Goal: Book appointment/travel/reservation

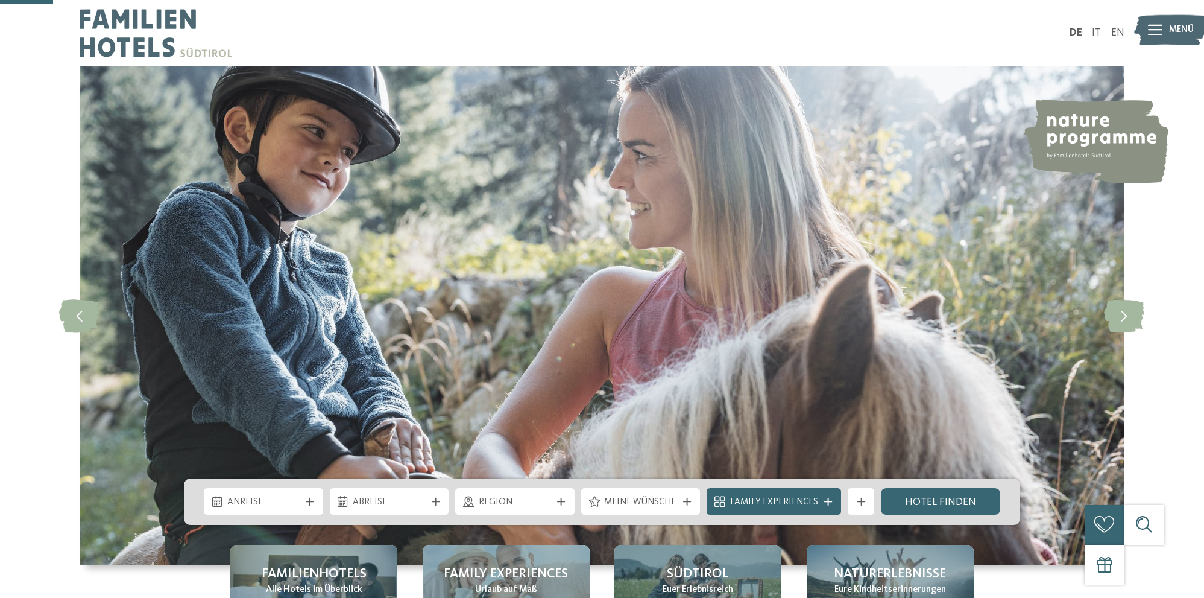
scroll to position [254, 0]
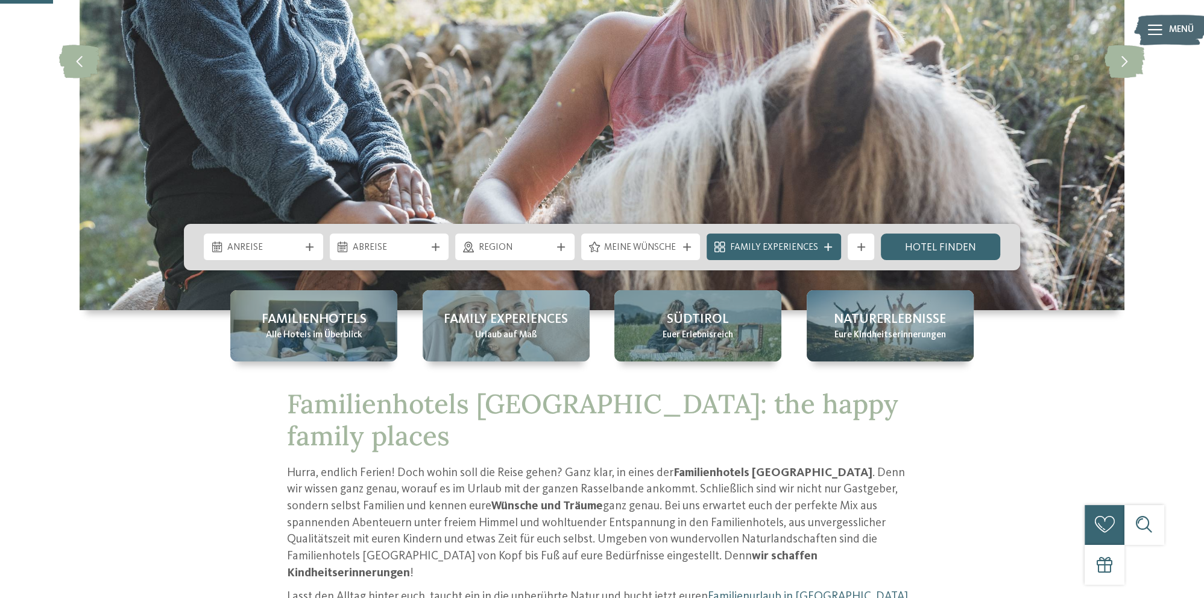
click at [508, 254] on div "Region" at bounding box center [514, 246] width 119 height 27
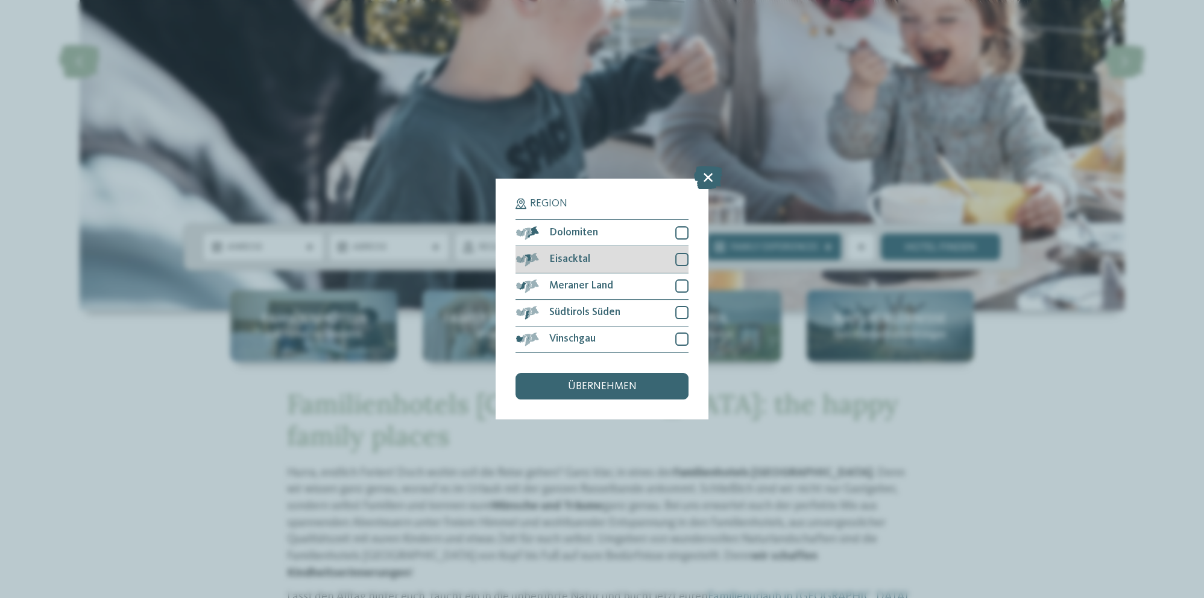
click at [682, 260] on div at bounding box center [681, 259] width 13 height 13
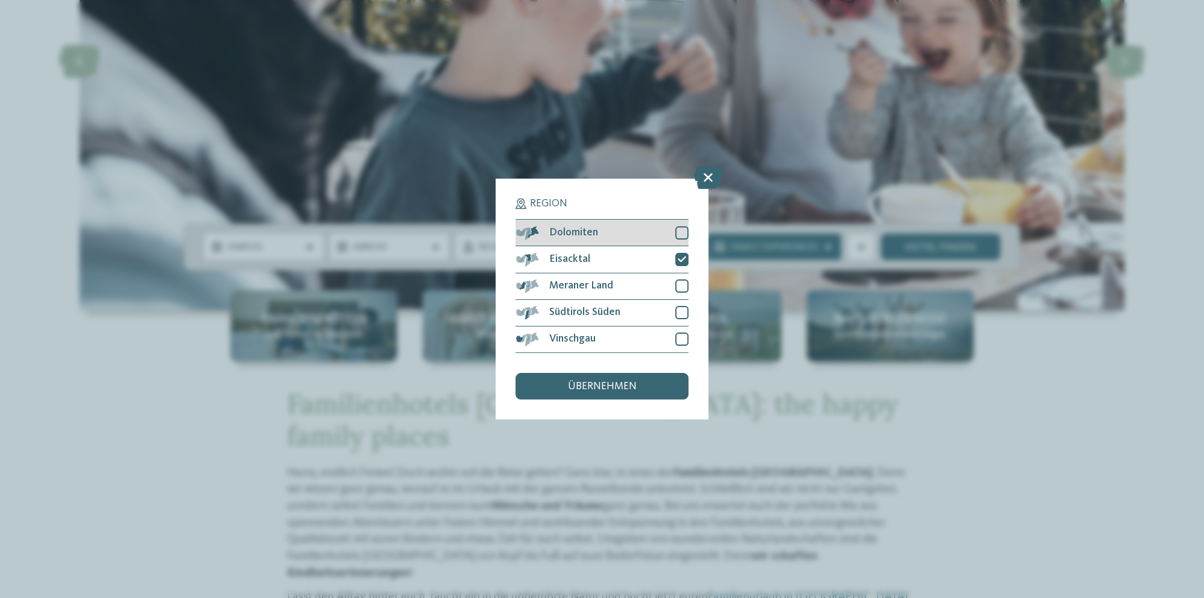
click at [684, 228] on div at bounding box center [681, 232] width 13 height 13
click at [405, 377] on div "Region Dolomiten" at bounding box center [602, 299] width 1204 height 598
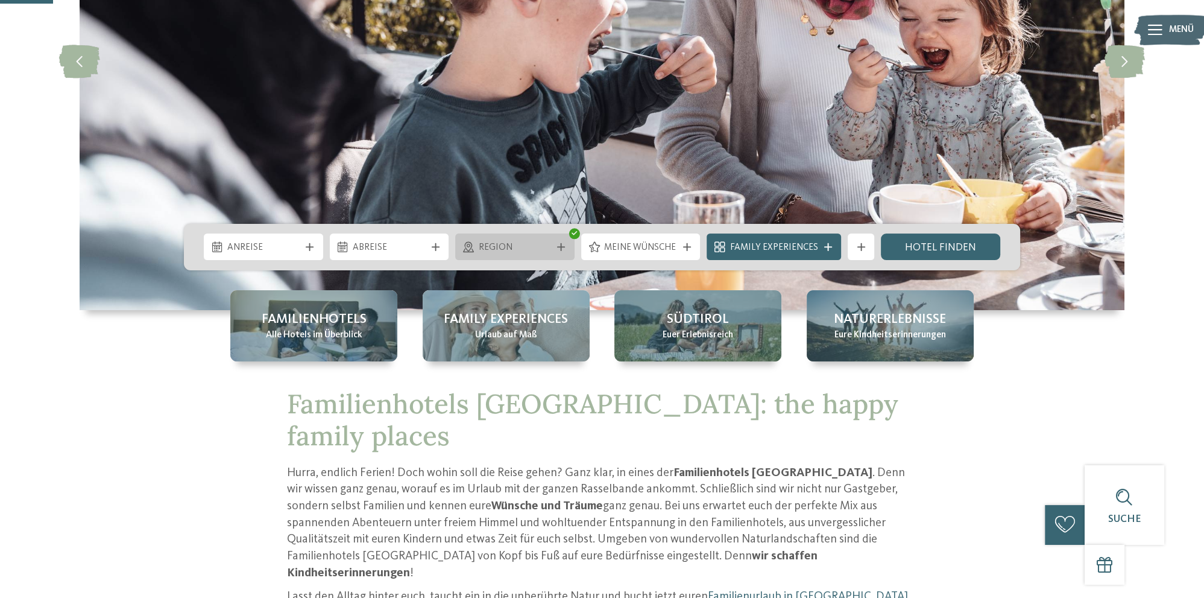
click at [539, 243] on span "Region" at bounding box center [515, 247] width 73 height 13
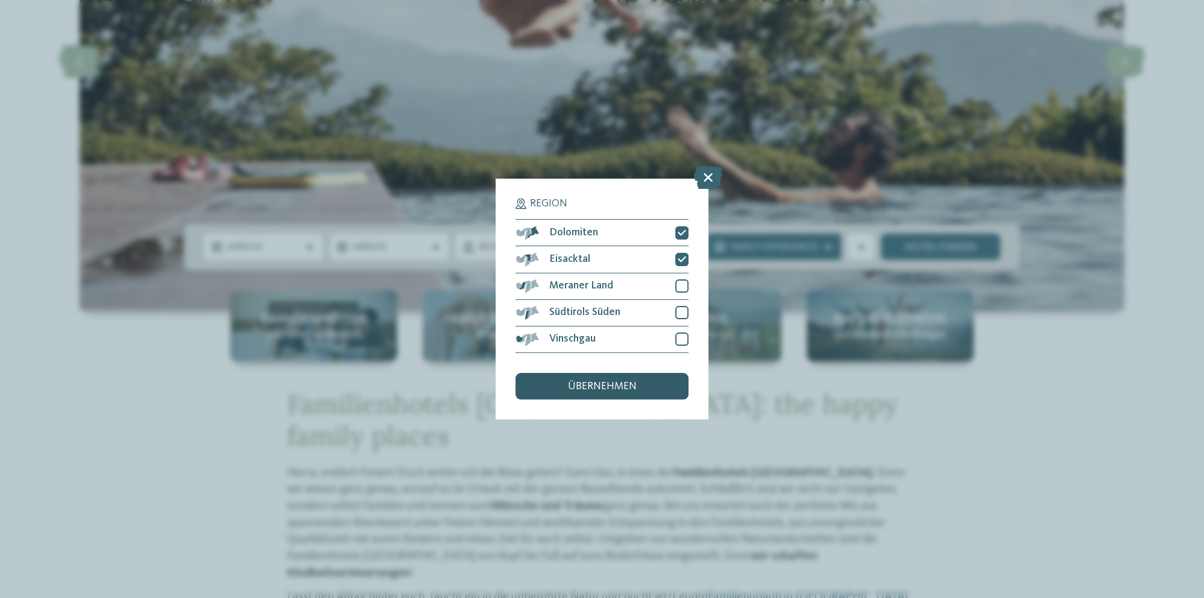
click at [576, 389] on span "übernehmen" at bounding box center [602, 386] width 69 height 11
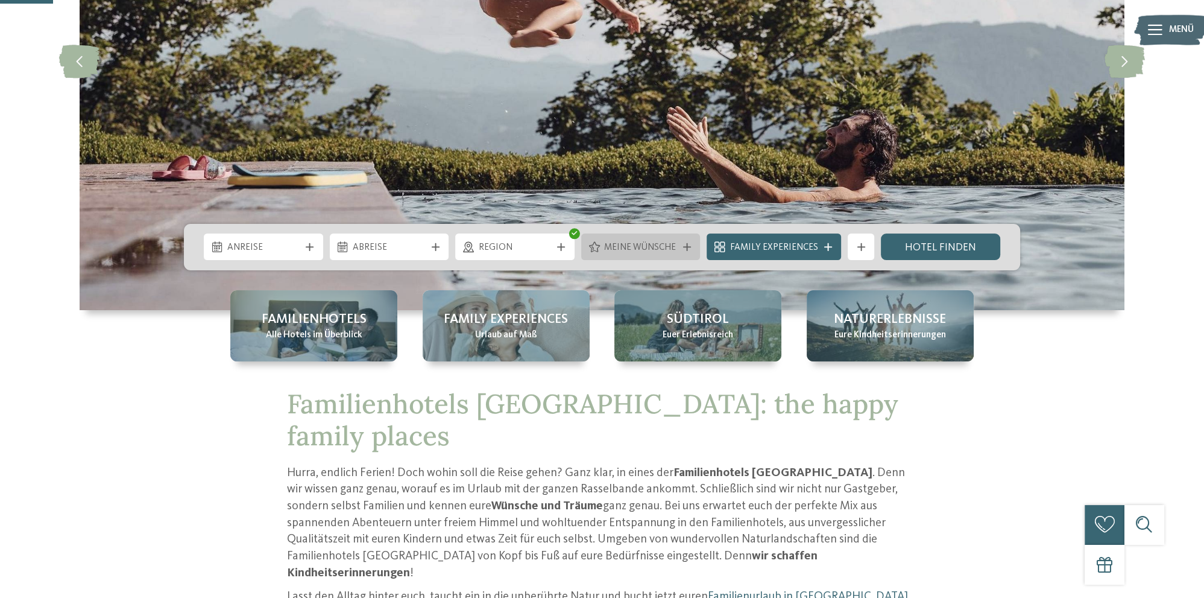
click at [614, 240] on div "Meine Wünsche" at bounding box center [641, 247] width 80 height 14
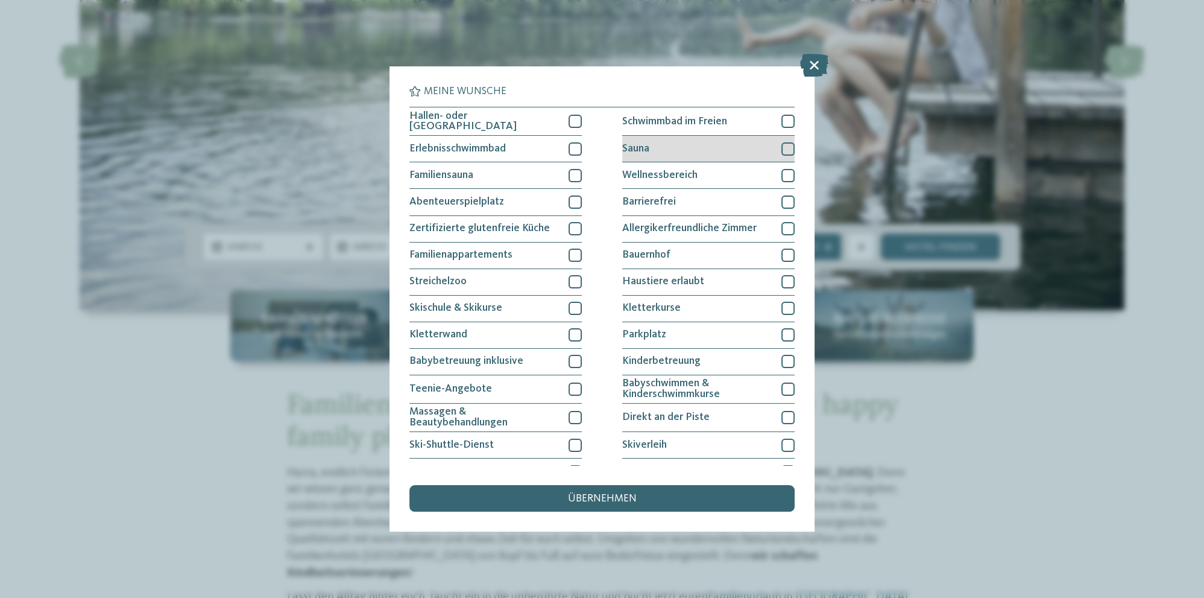
click at [784, 147] on div at bounding box center [787, 148] width 13 height 13
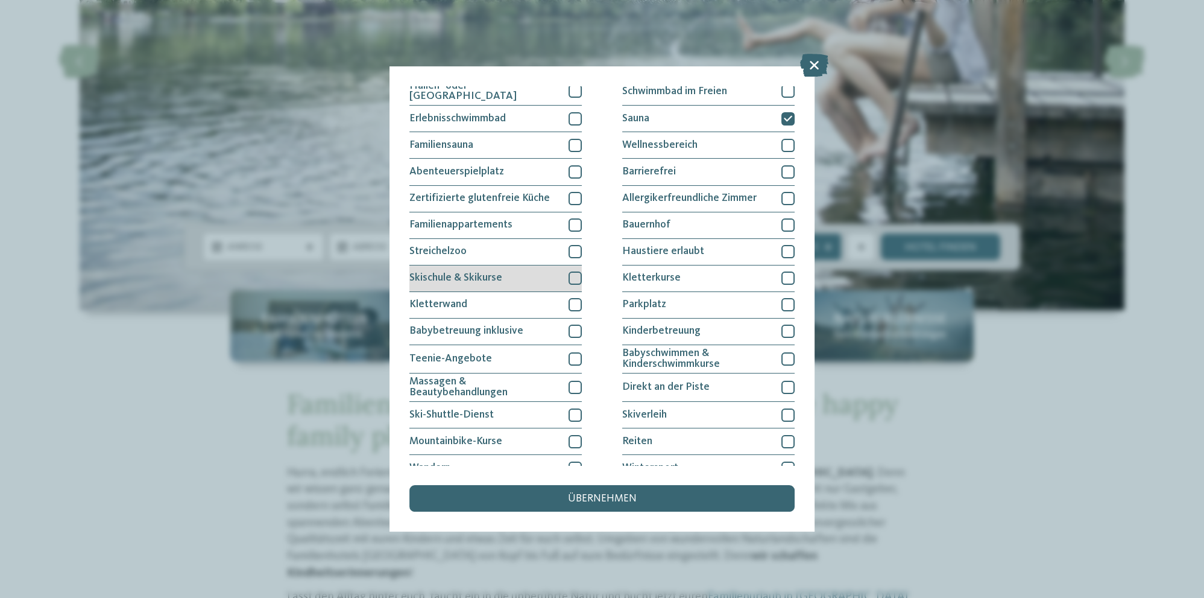
scroll to position [0, 0]
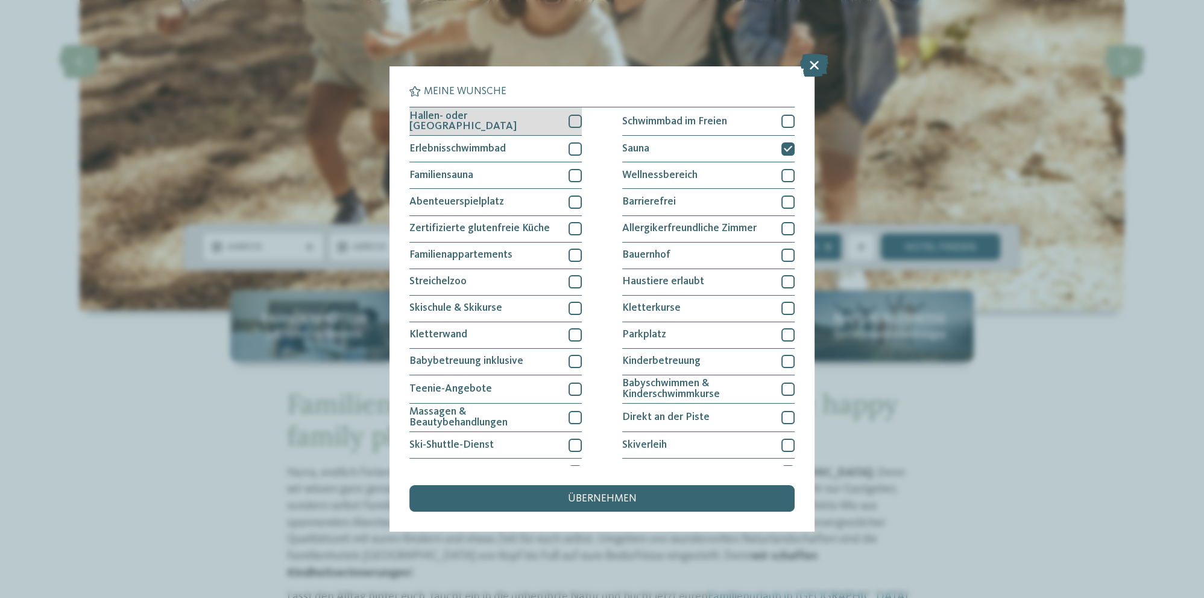
click at [570, 117] on div at bounding box center [575, 121] width 13 height 13
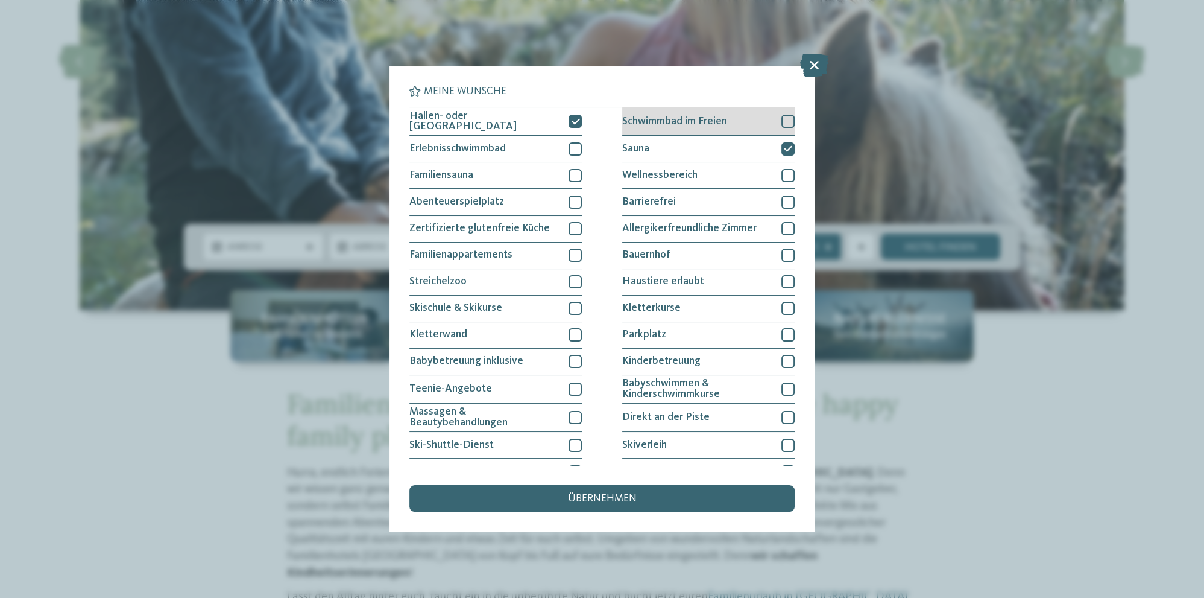
click at [784, 121] on div at bounding box center [787, 121] width 13 height 13
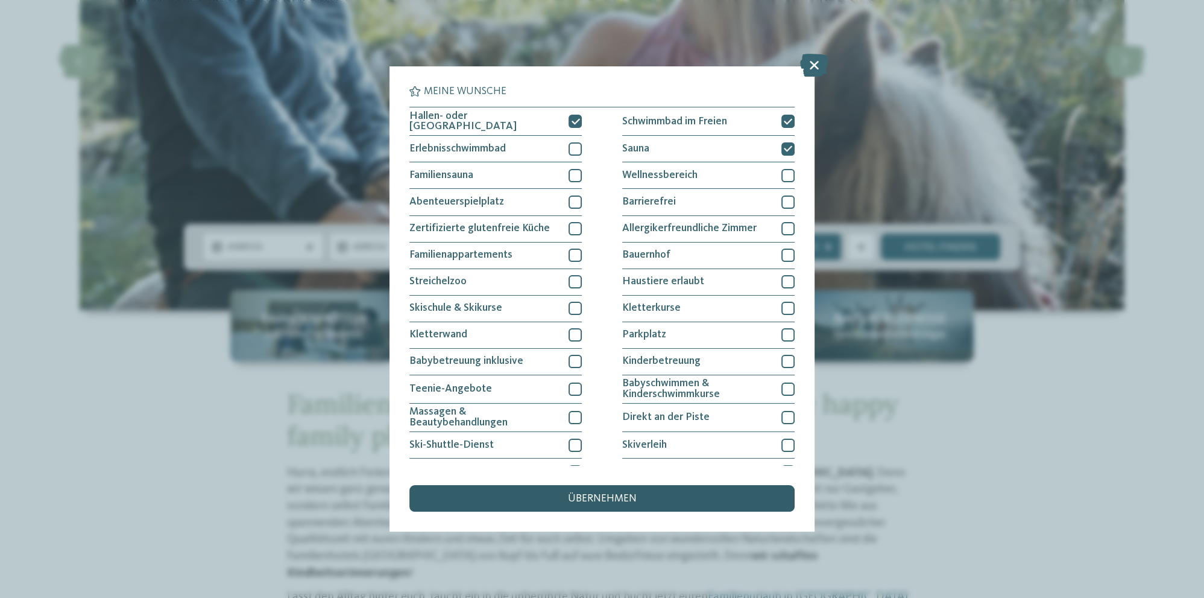
click at [624, 493] on span "übernehmen" at bounding box center [602, 498] width 69 height 11
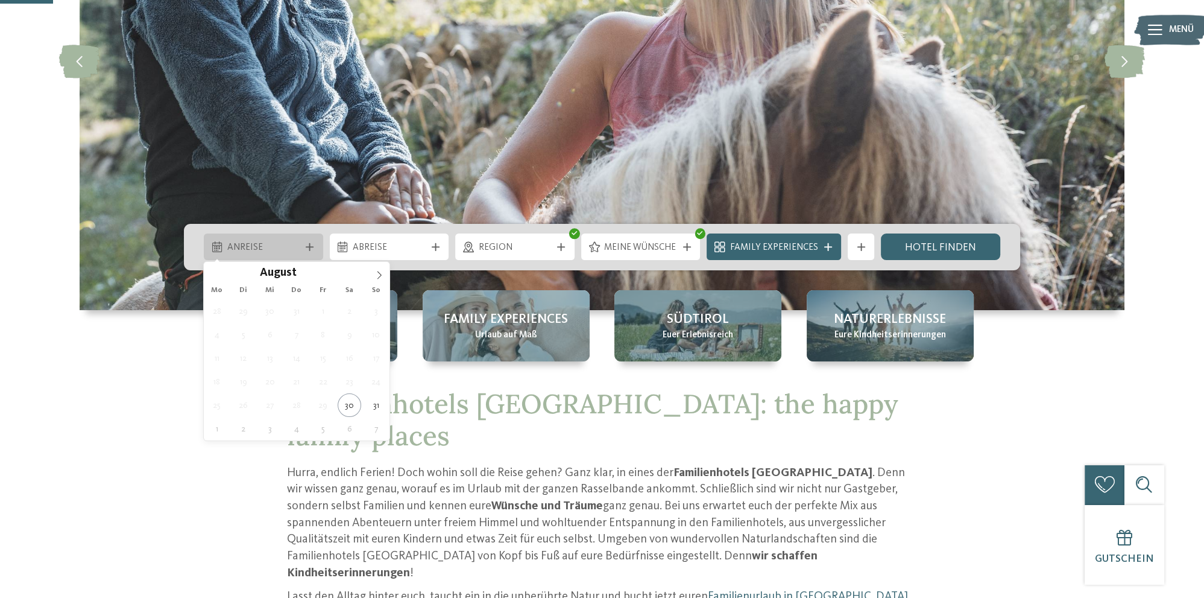
click at [292, 257] on div "Anreise" at bounding box center [263, 246] width 119 height 27
click at [382, 278] on icon at bounding box center [379, 275] width 8 height 8
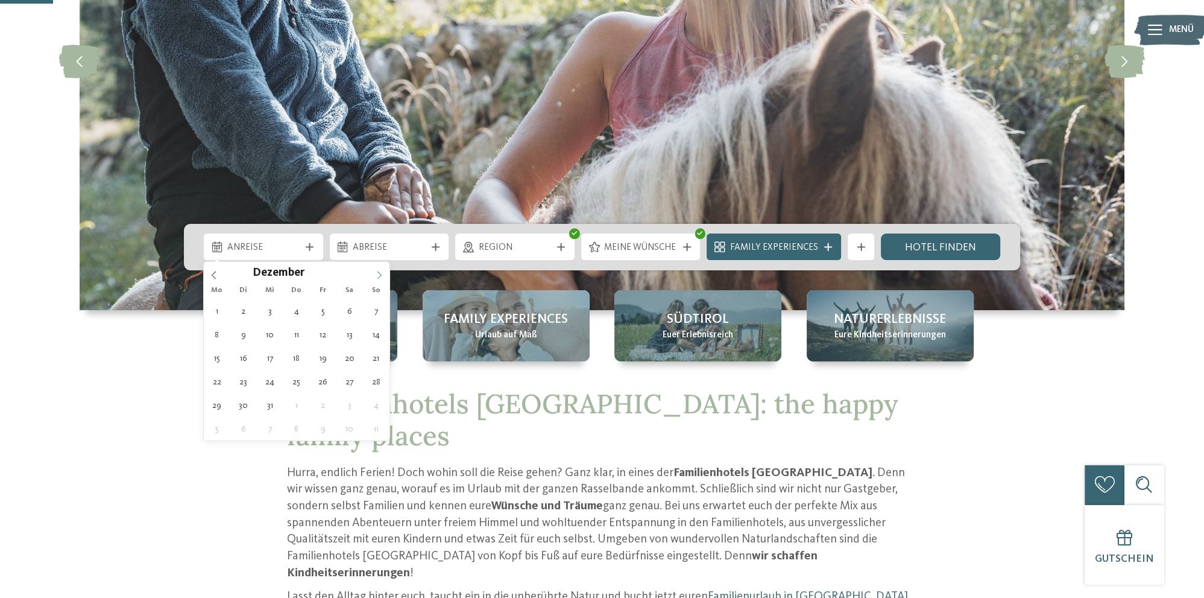
type input "****"
click at [382, 278] on icon at bounding box center [379, 275] width 8 height 8
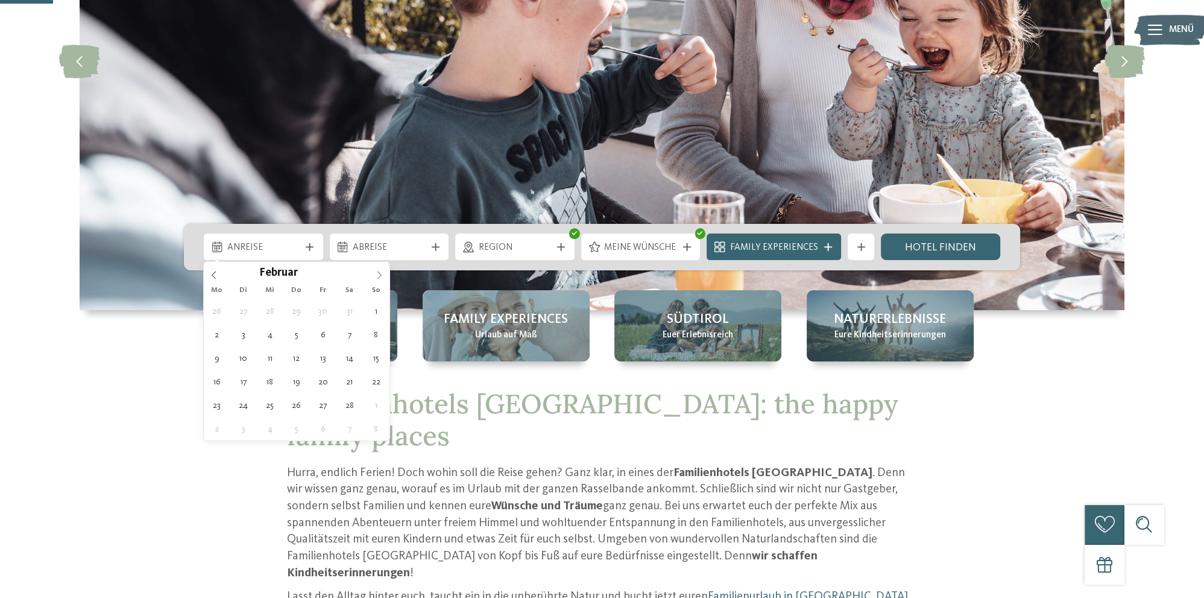
click at [382, 278] on icon at bounding box center [379, 275] width 8 height 8
click at [383, 278] on icon at bounding box center [379, 275] width 8 height 8
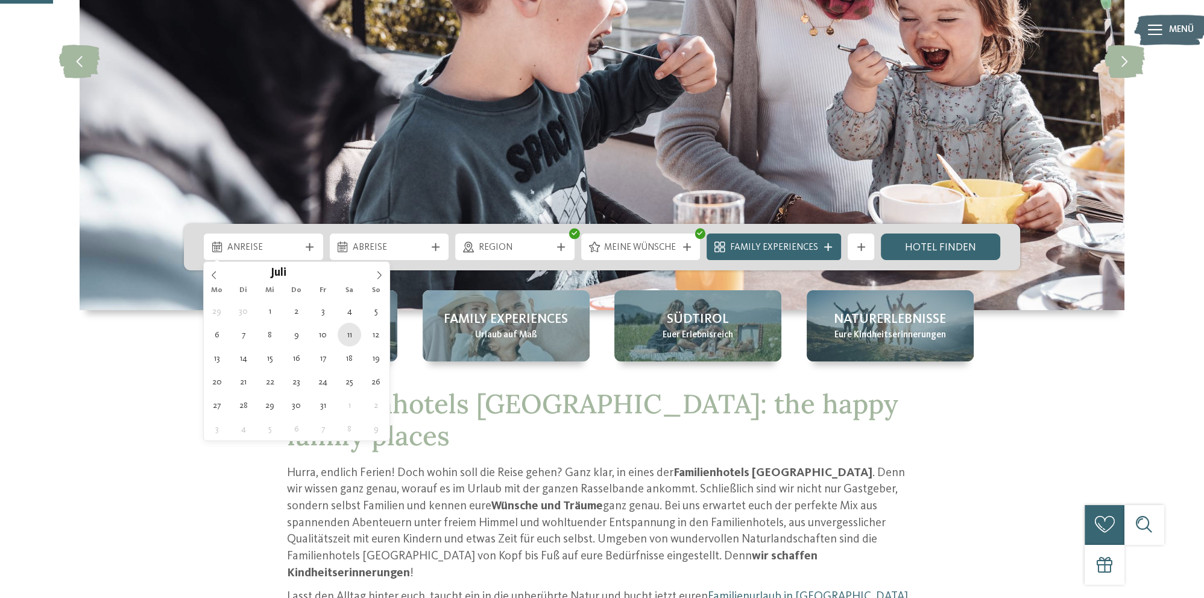
type div "[DATE]"
type input "****"
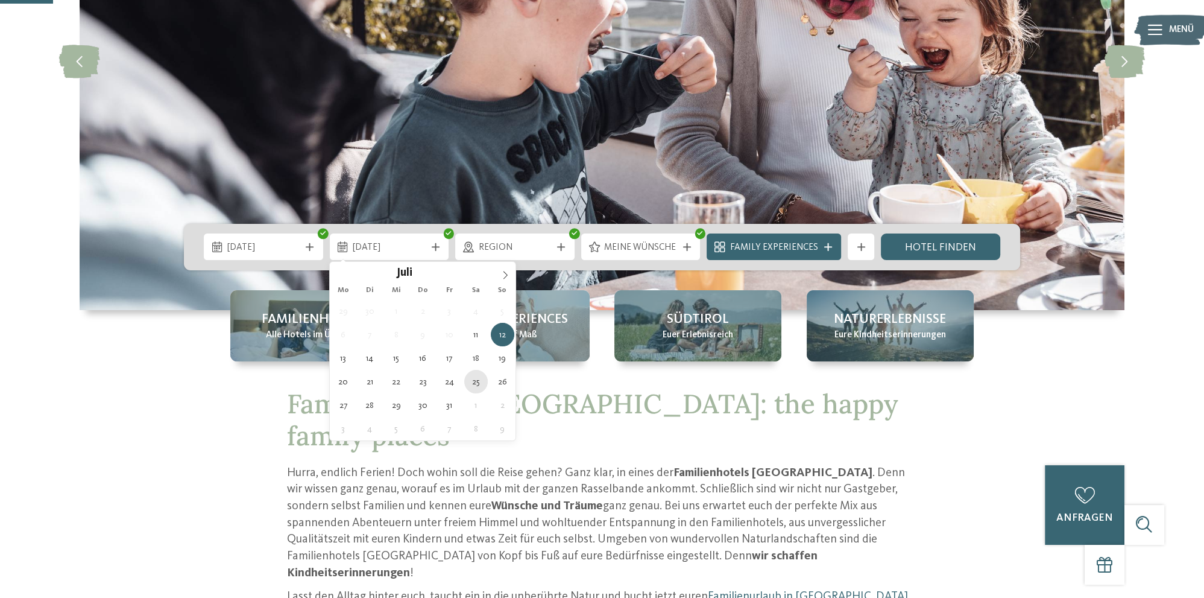
type div "[DATE]"
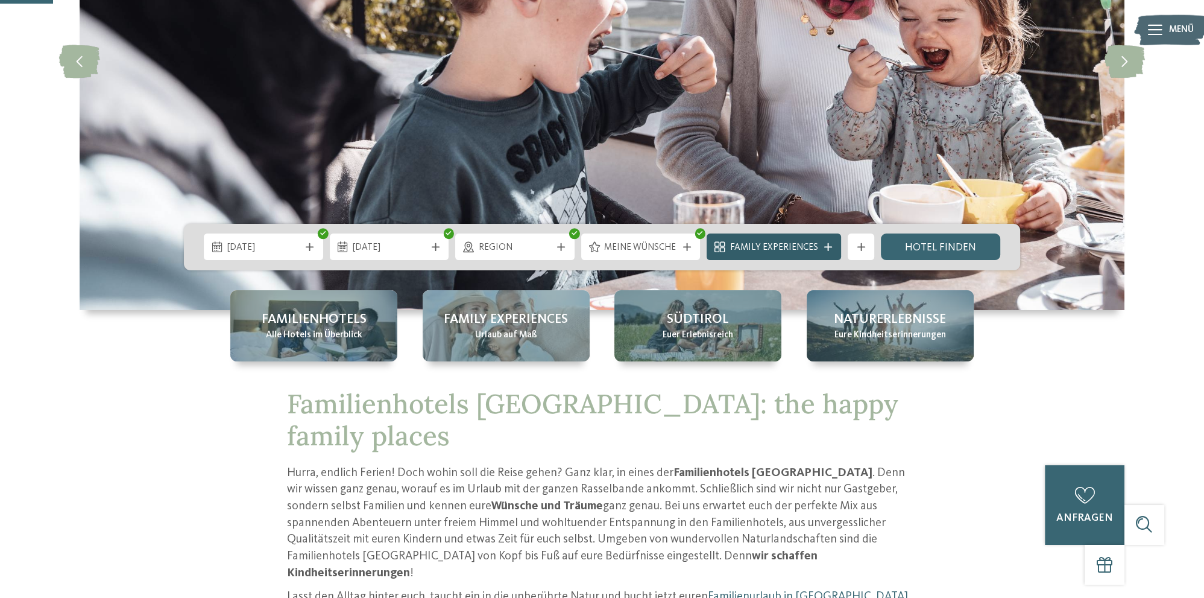
click at [808, 250] on span "Family Experiences" at bounding box center [774, 247] width 88 height 13
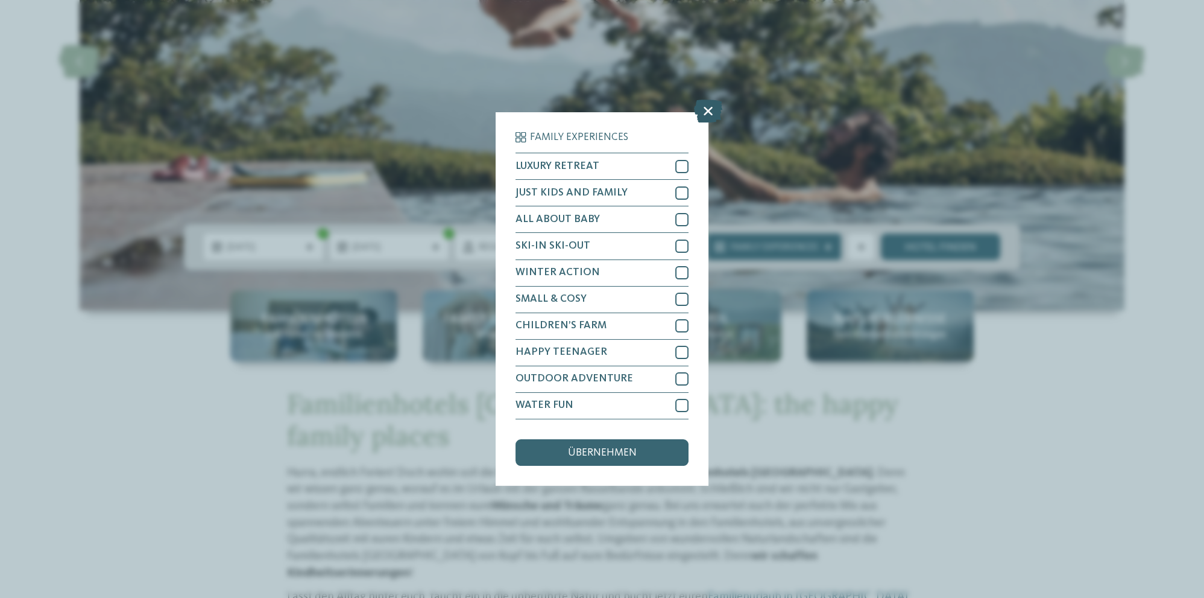
click at [712, 118] on icon at bounding box center [708, 111] width 28 height 23
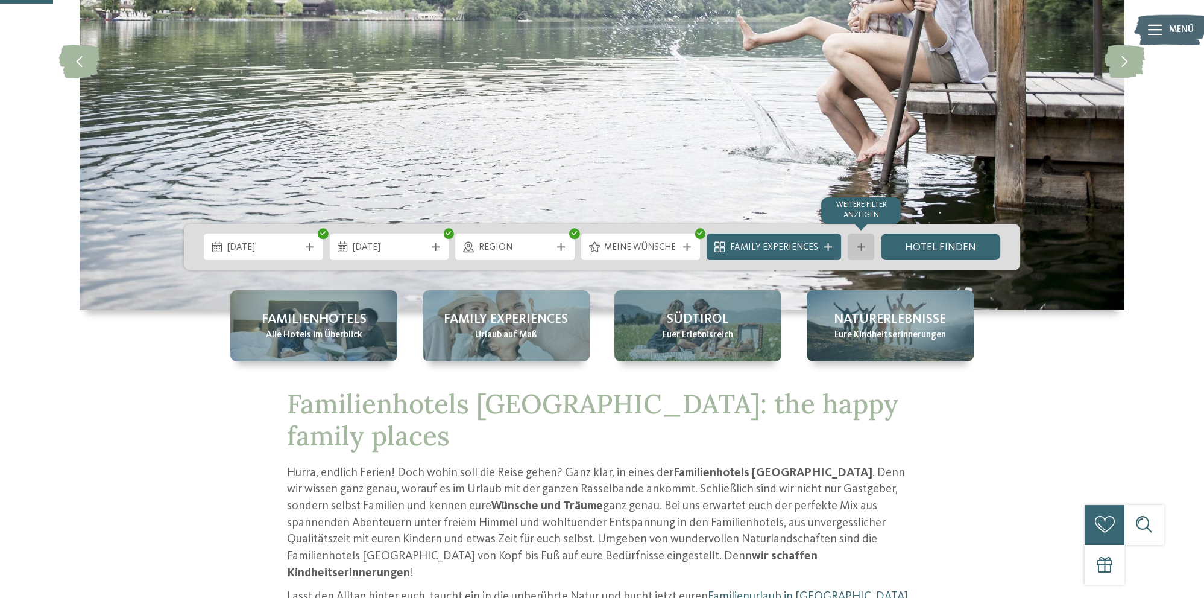
click at [859, 245] on icon at bounding box center [861, 247] width 8 height 8
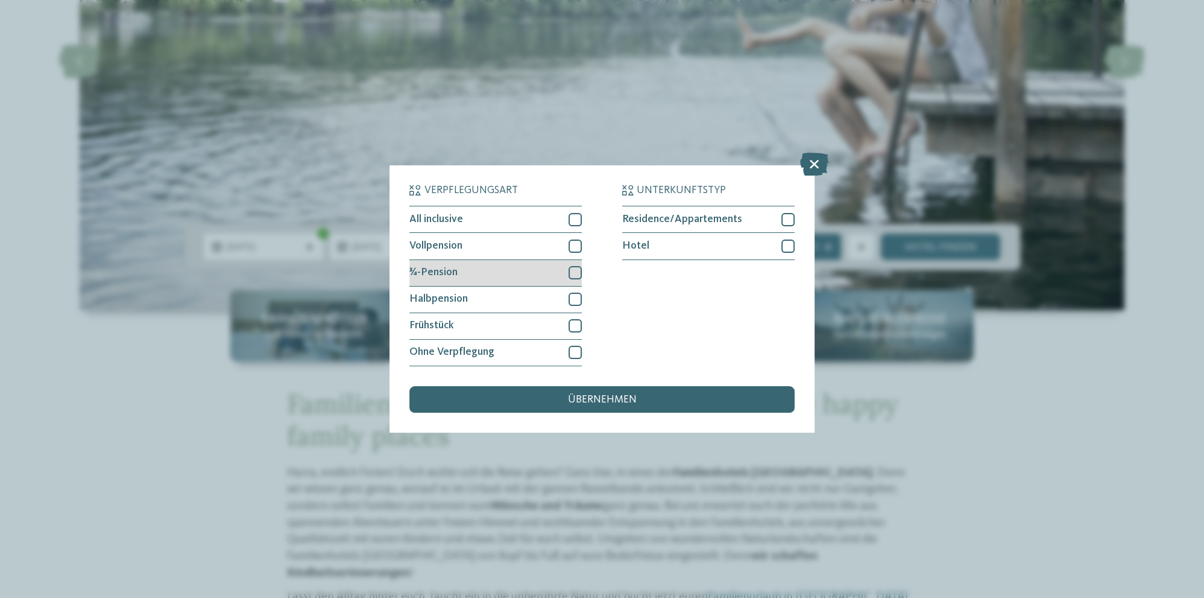
click at [570, 270] on div at bounding box center [575, 272] width 13 height 13
click at [573, 299] on div at bounding box center [575, 298] width 13 height 13
click at [644, 402] on div "übernehmen" at bounding box center [601, 399] width 385 height 27
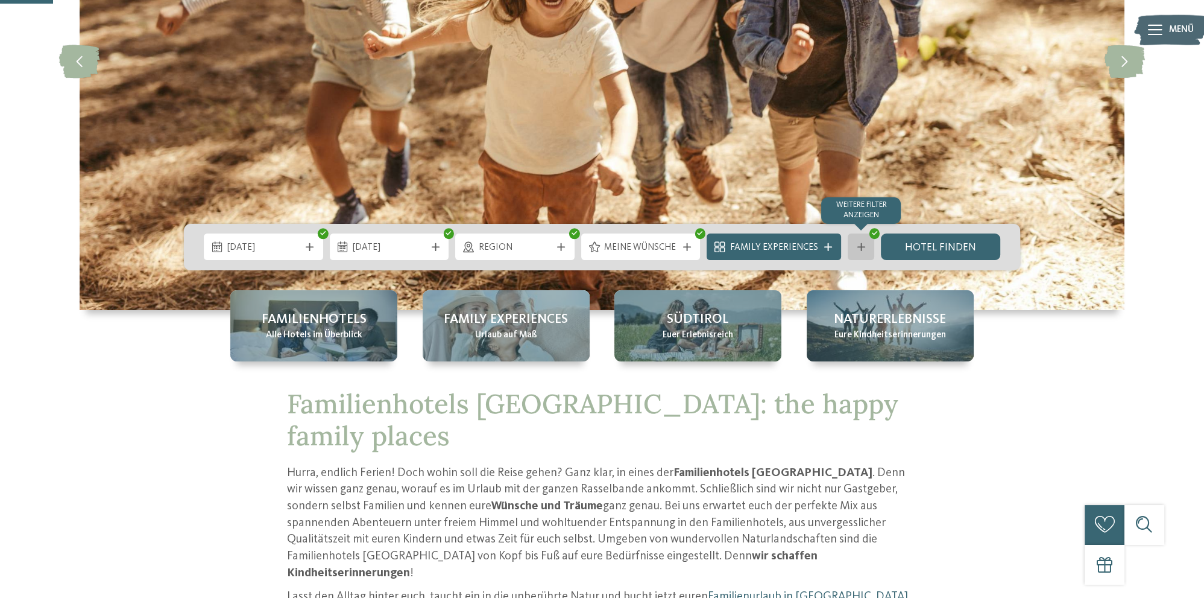
click at [862, 243] on icon at bounding box center [861, 247] width 8 height 8
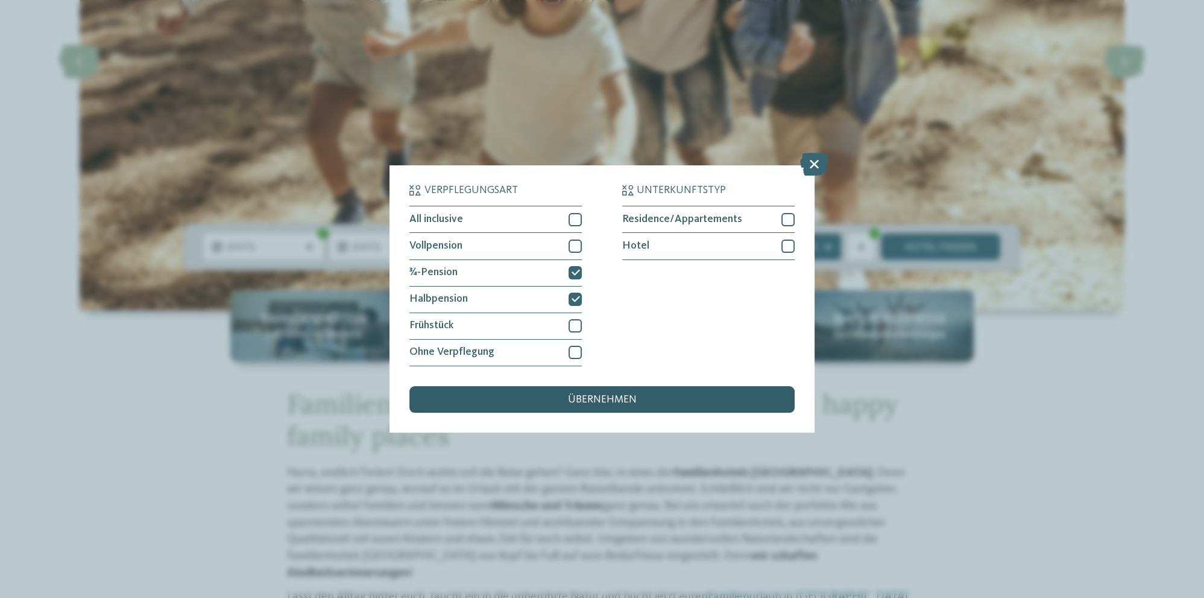
click at [634, 401] on span "übernehmen" at bounding box center [602, 399] width 69 height 11
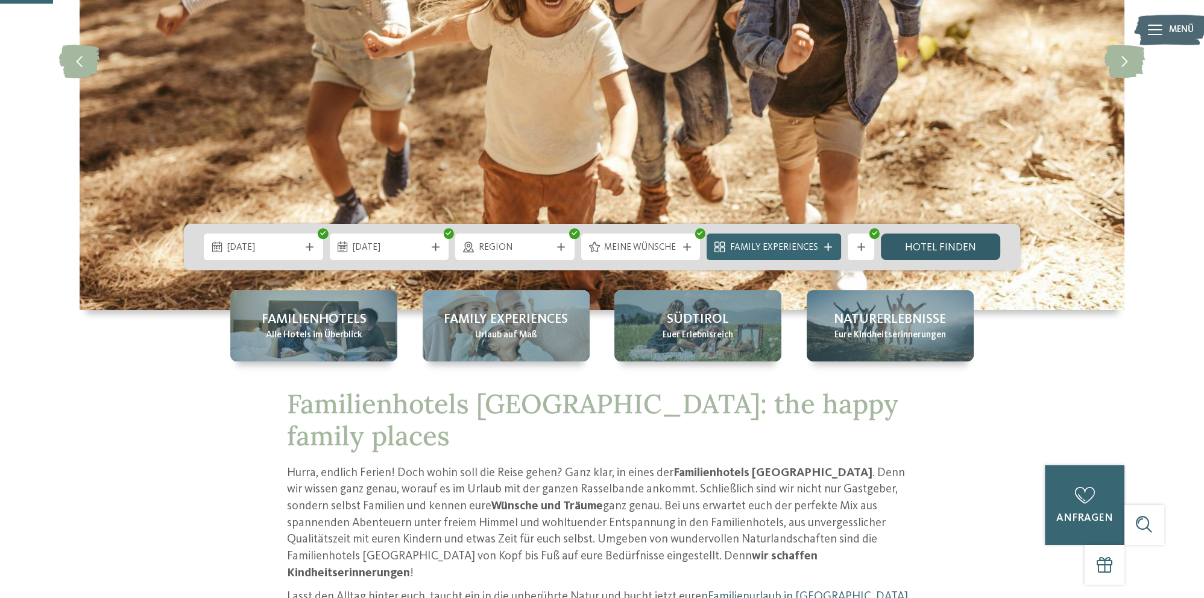
click at [945, 247] on link "Hotel finden" at bounding box center [940, 246] width 119 height 27
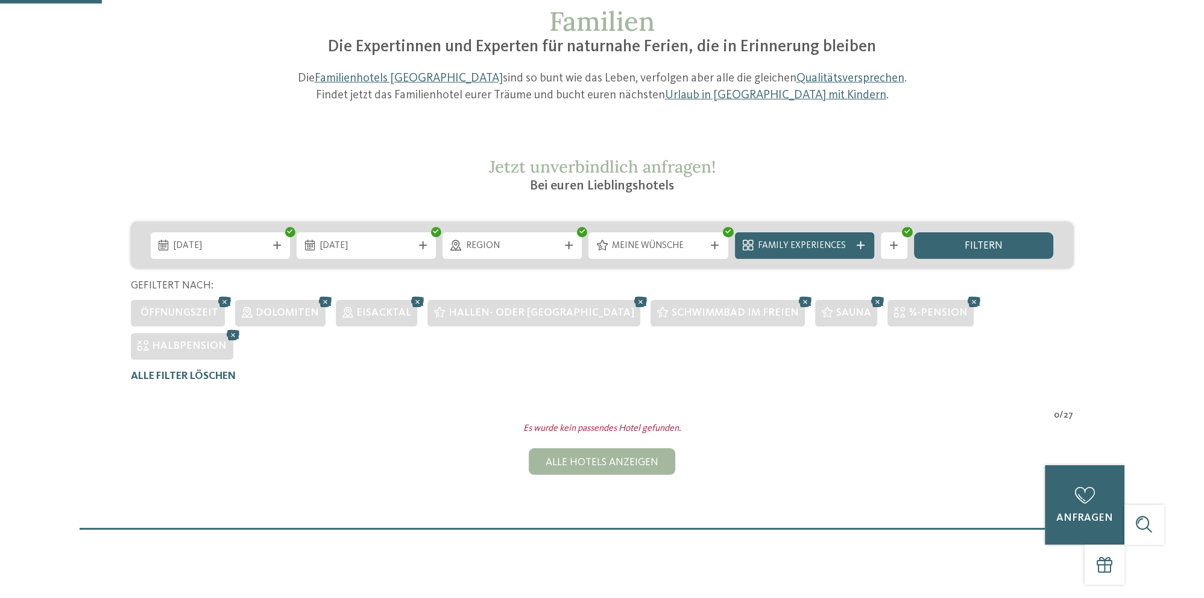
scroll to position [60, 0]
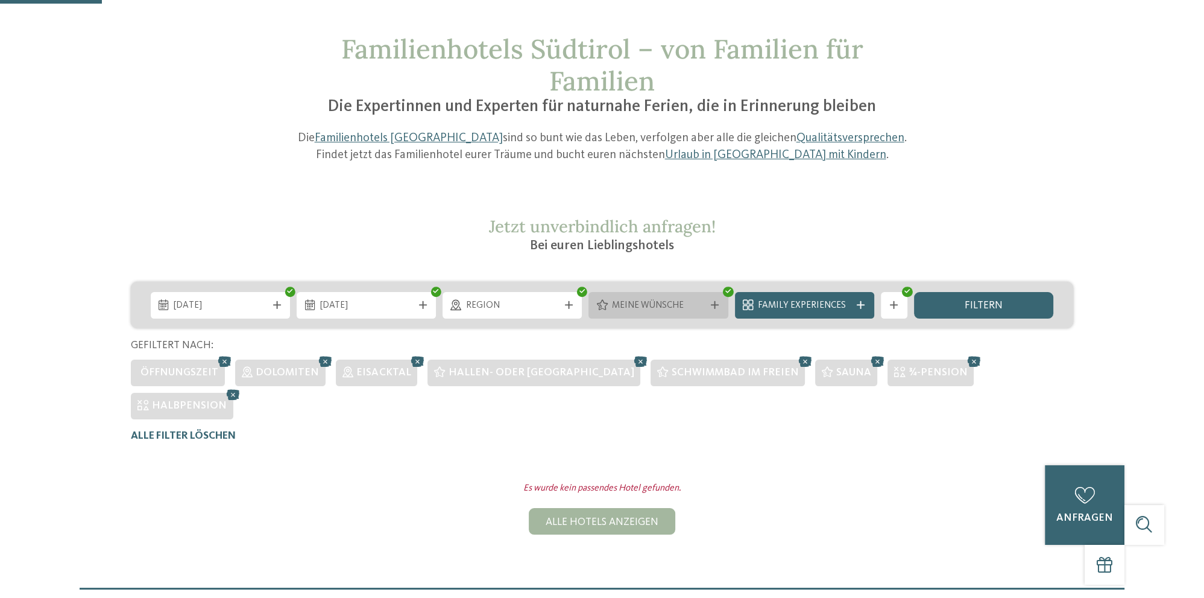
click at [677, 308] on span "Meine Wünsche" at bounding box center [658, 305] width 93 height 13
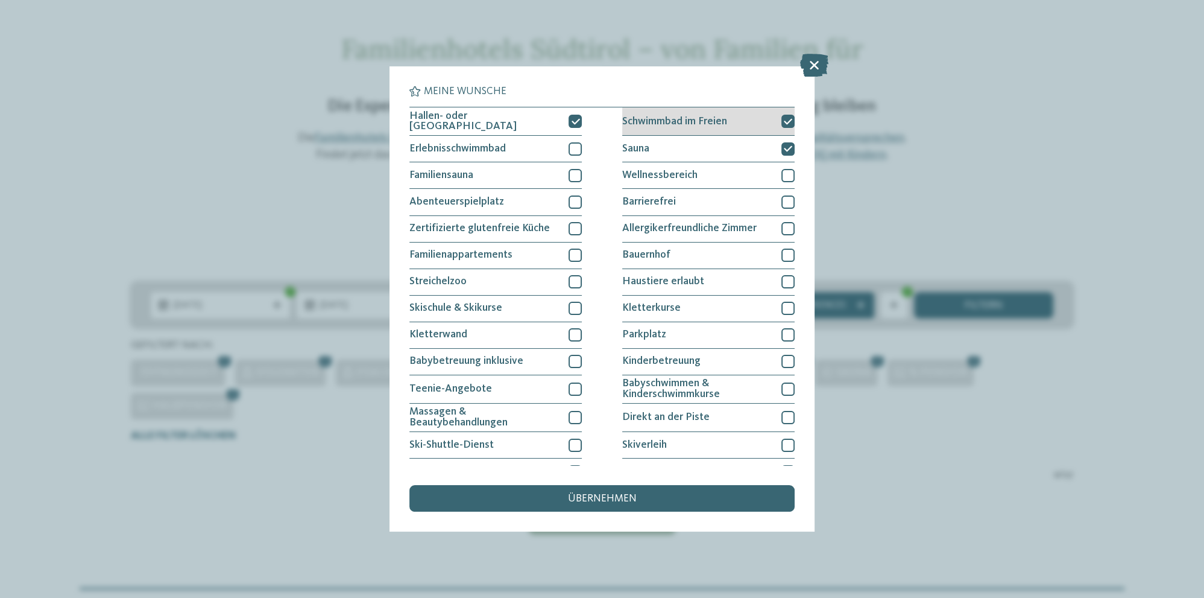
click at [787, 121] on icon at bounding box center [788, 122] width 8 height 8
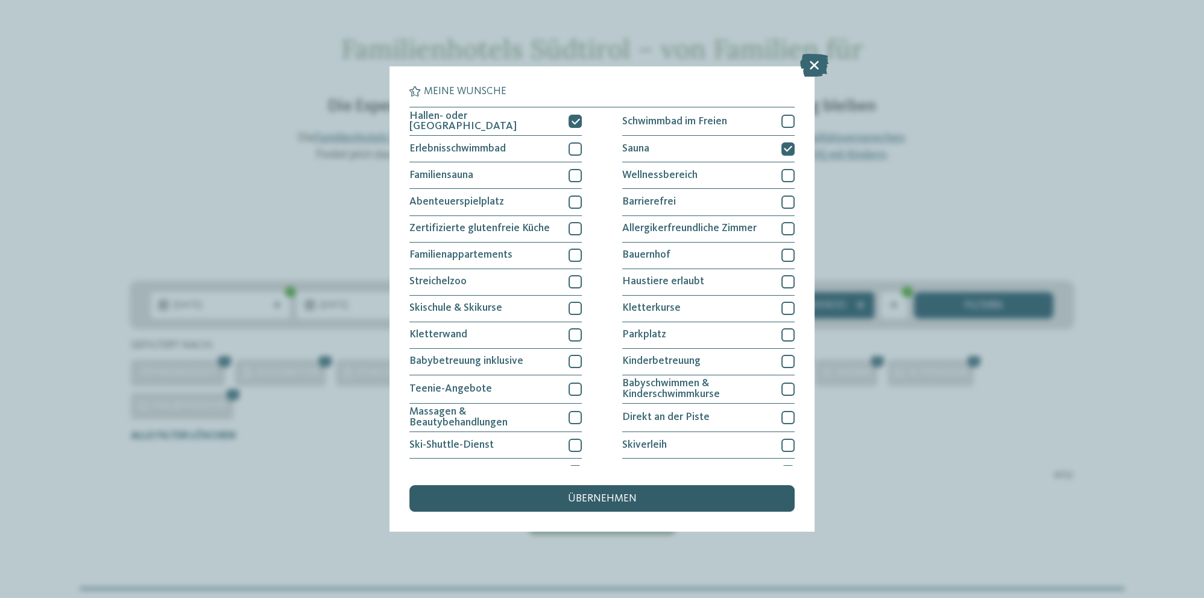
click at [647, 492] on div "übernehmen" at bounding box center [601, 498] width 385 height 27
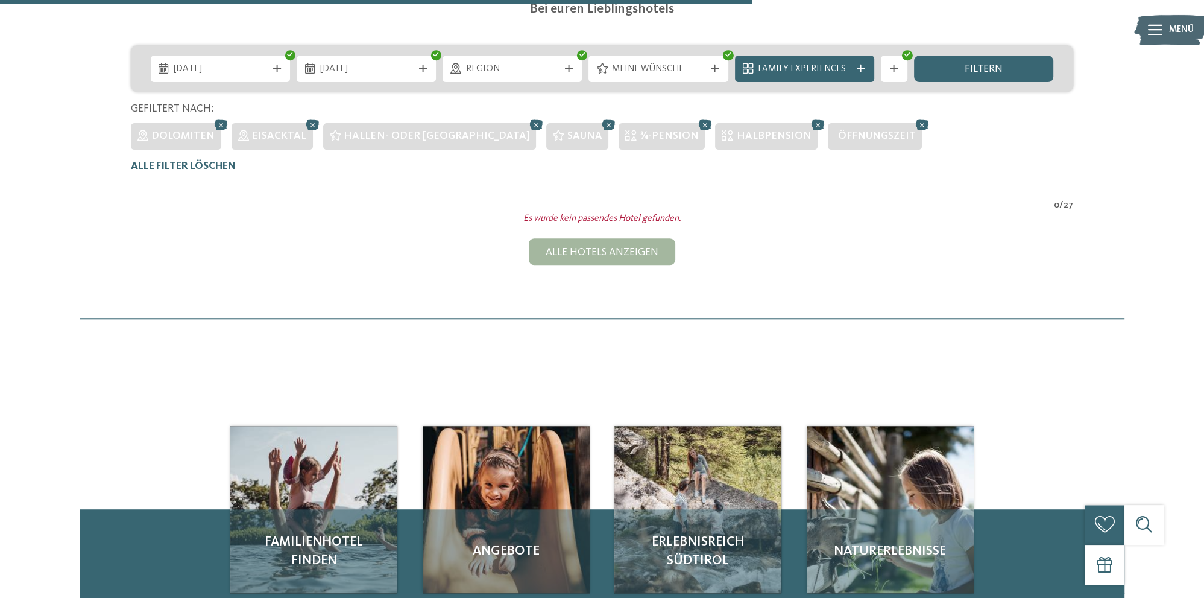
scroll to position [187, 0]
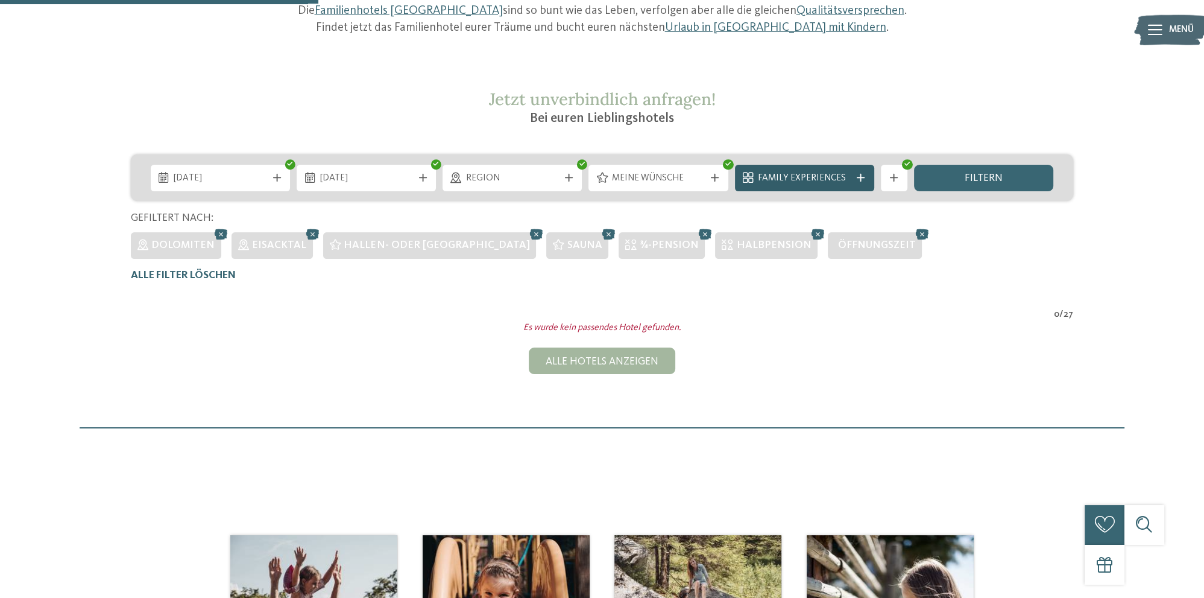
click at [839, 186] on div "Family Experiences" at bounding box center [804, 178] width 139 height 27
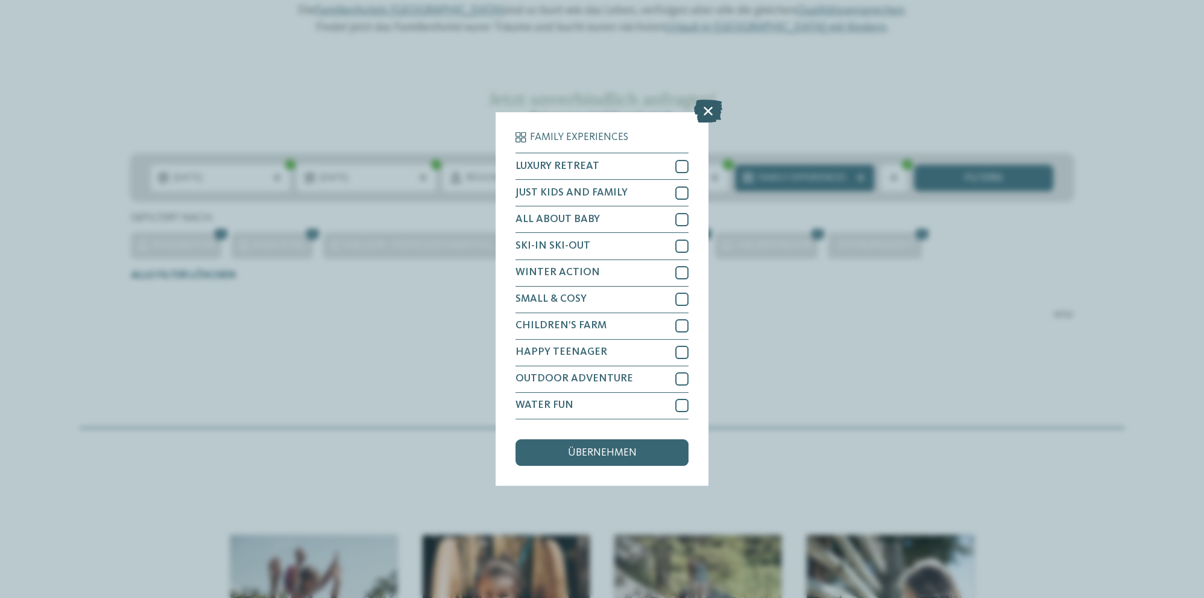
drag, startPoint x: 716, startPoint y: 110, endPoint x: 725, endPoint y: 113, distance: 9.0
click at [716, 110] on icon at bounding box center [708, 111] width 28 height 23
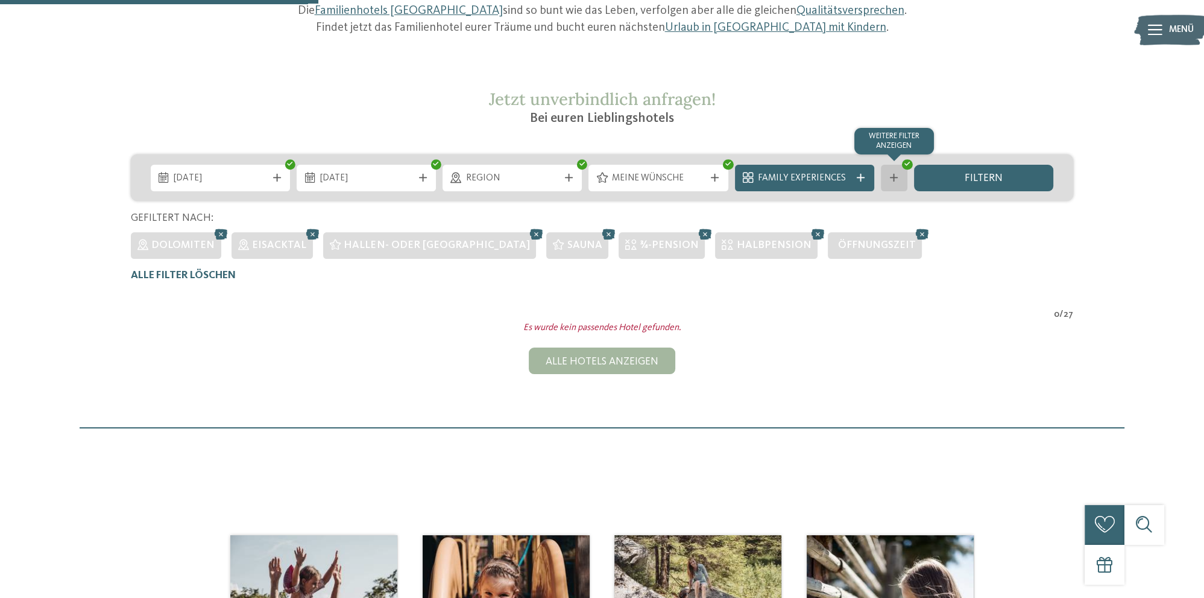
click at [883, 179] on div "Weitere Filter anzeigen" at bounding box center [894, 178] width 27 height 27
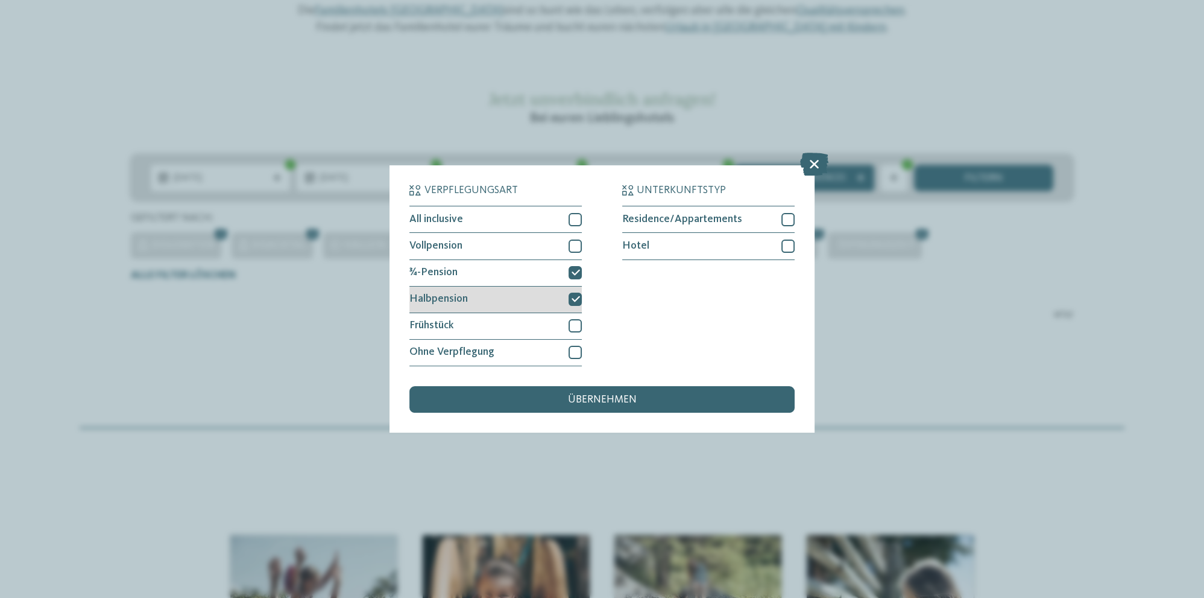
click at [572, 297] on icon at bounding box center [575, 299] width 8 height 8
click at [581, 409] on div "übernehmen" at bounding box center [601, 399] width 385 height 27
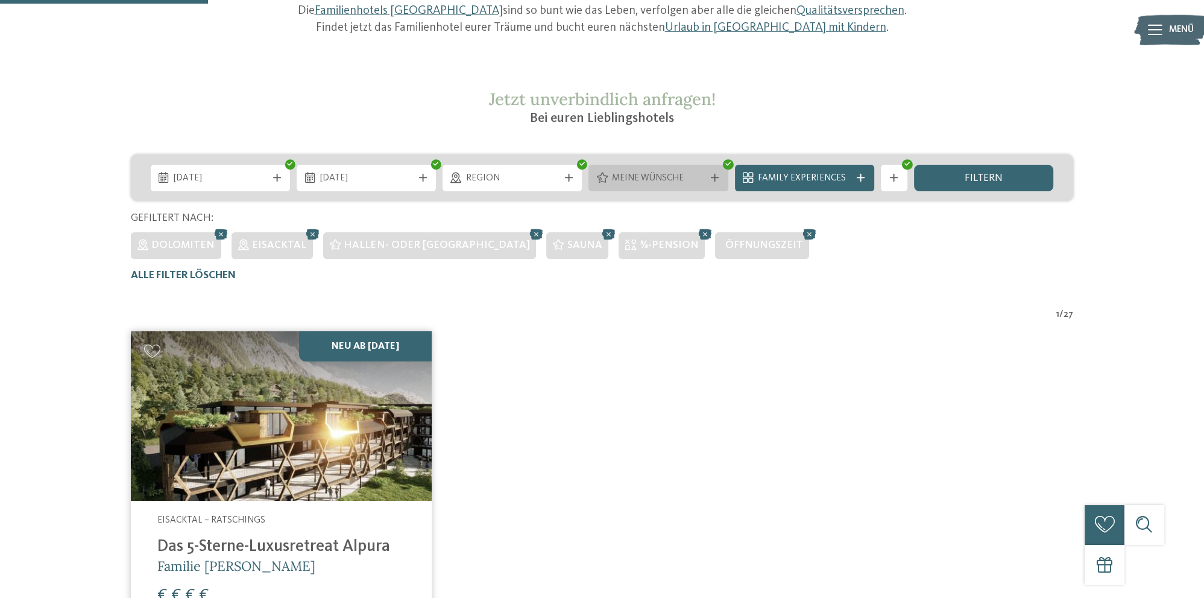
click at [691, 174] on span "Meine Wünsche" at bounding box center [658, 178] width 93 height 13
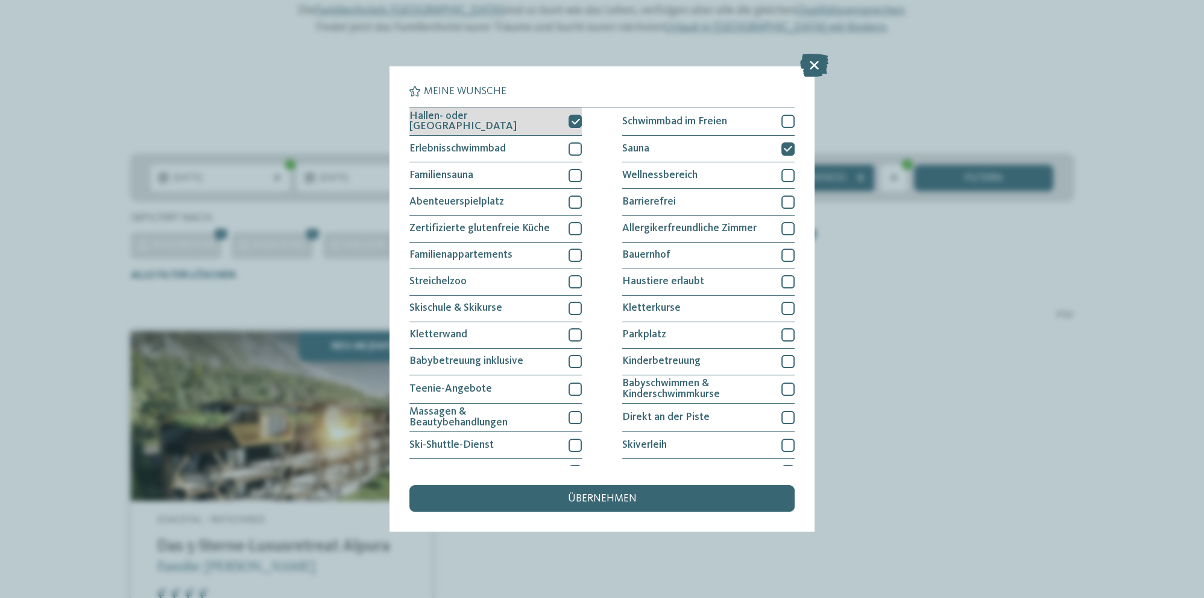
click at [569, 125] on div at bounding box center [575, 121] width 13 height 13
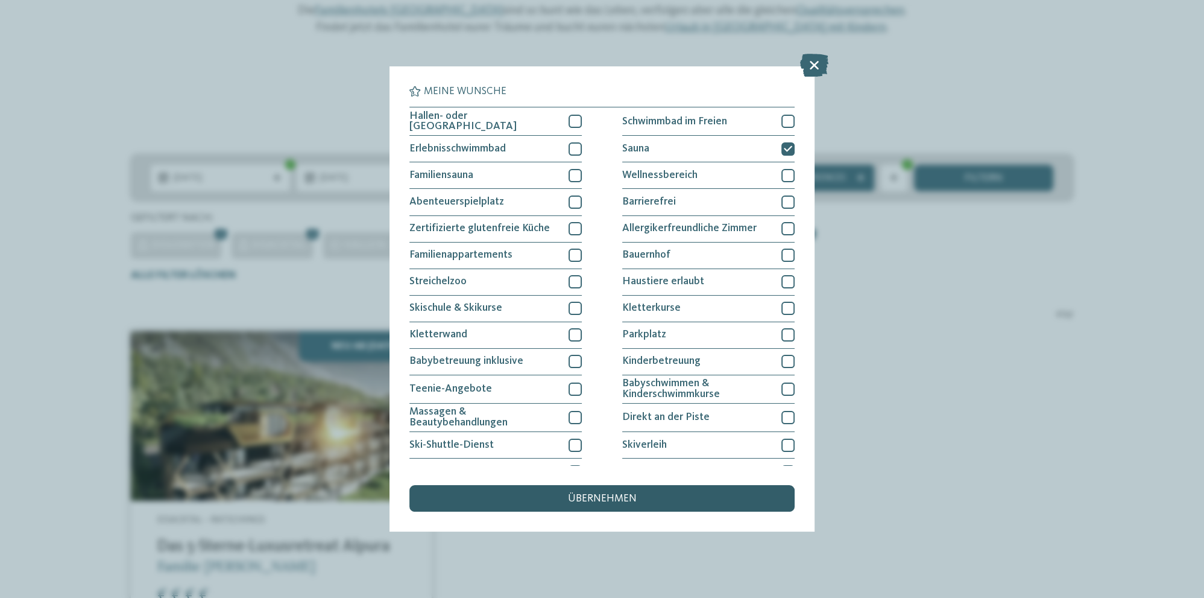
click at [590, 500] on span "übernehmen" at bounding box center [602, 498] width 69 height 11
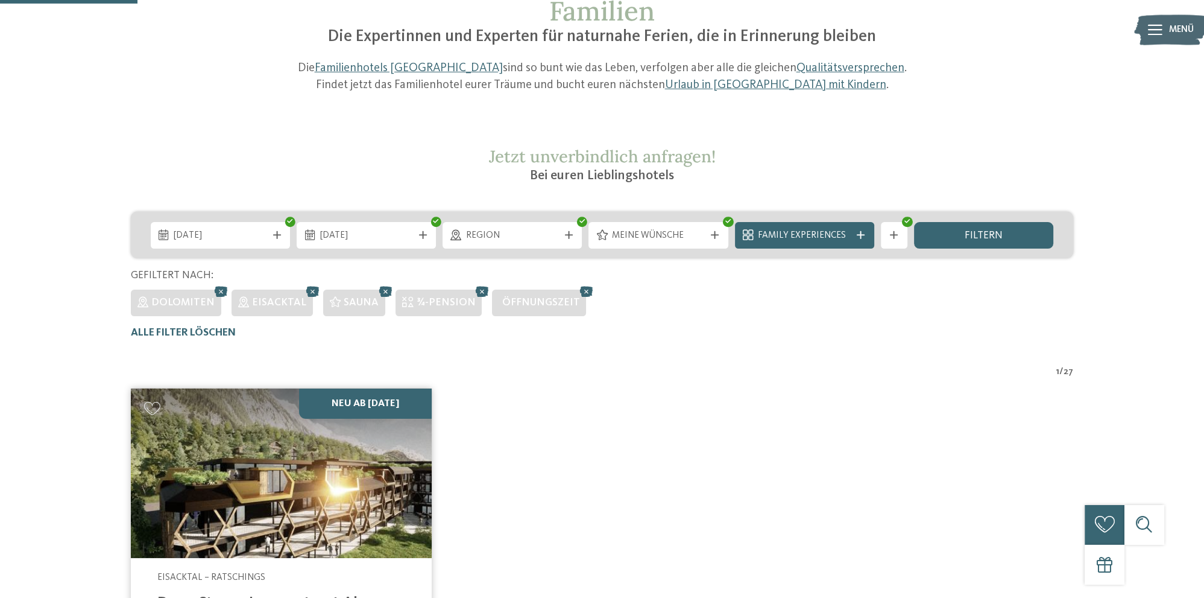
scroll to position [123, 0]
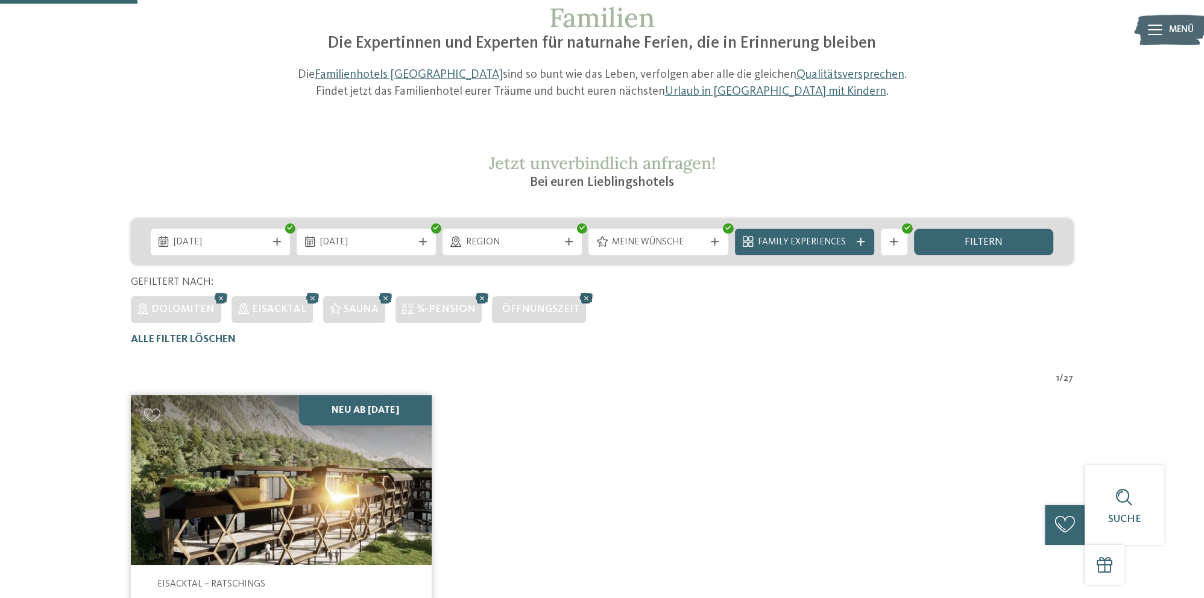
click at [576, 295] on icon at bounding box center [586, 297] width 20 height 17
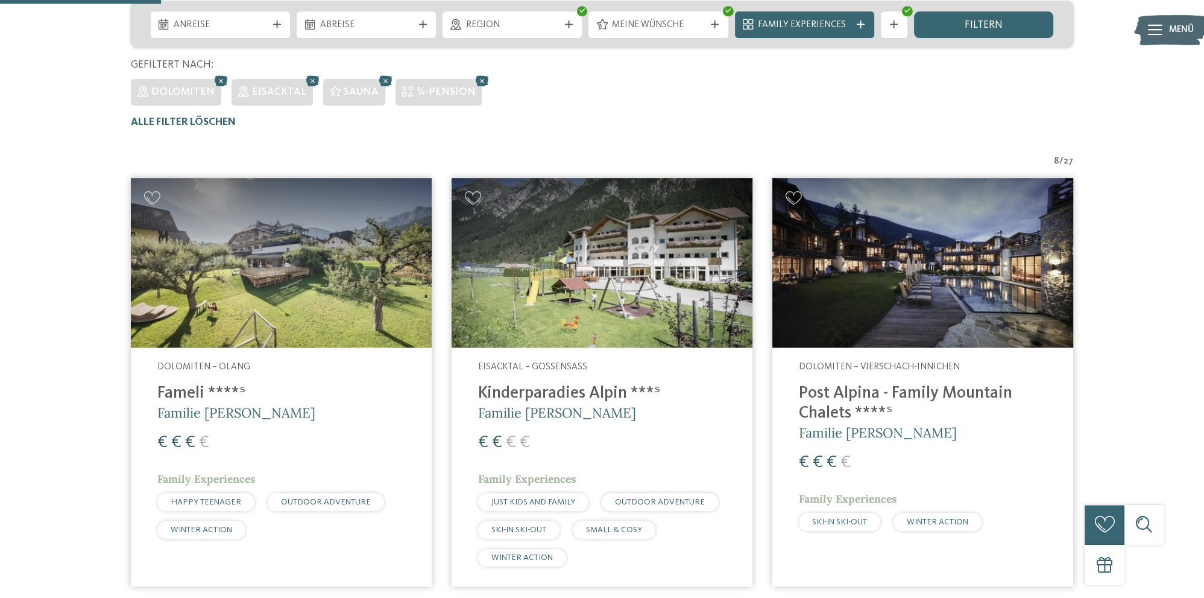
scroll to position [251, 0]
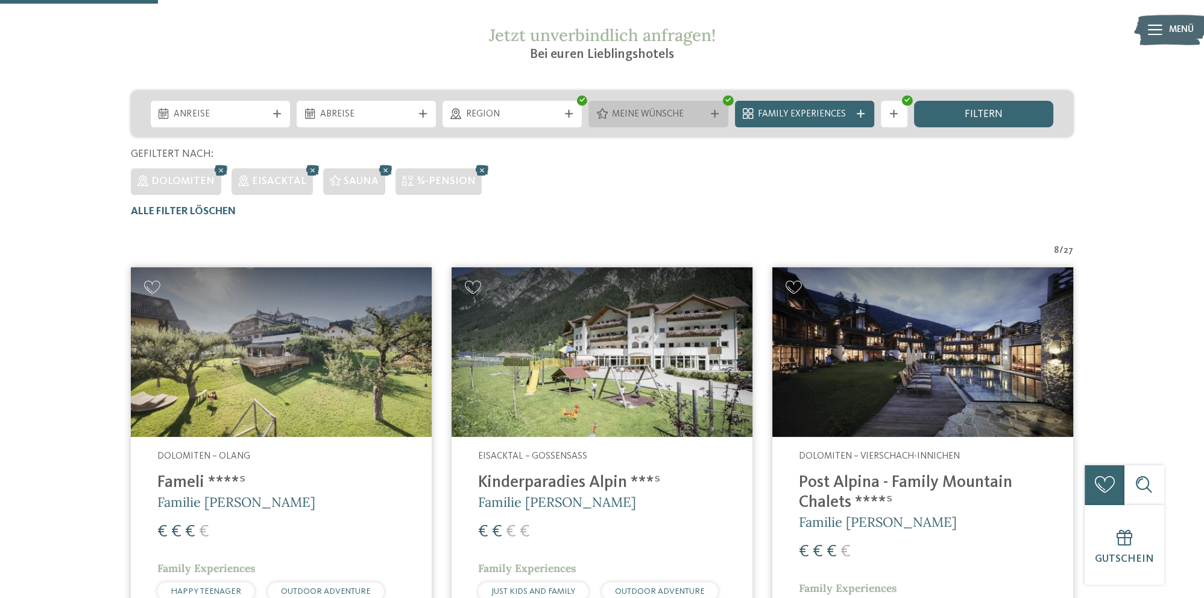
click at [692, 103] on div "Meine Wünsche" at bounding box center [658, 114] width 139 height 27
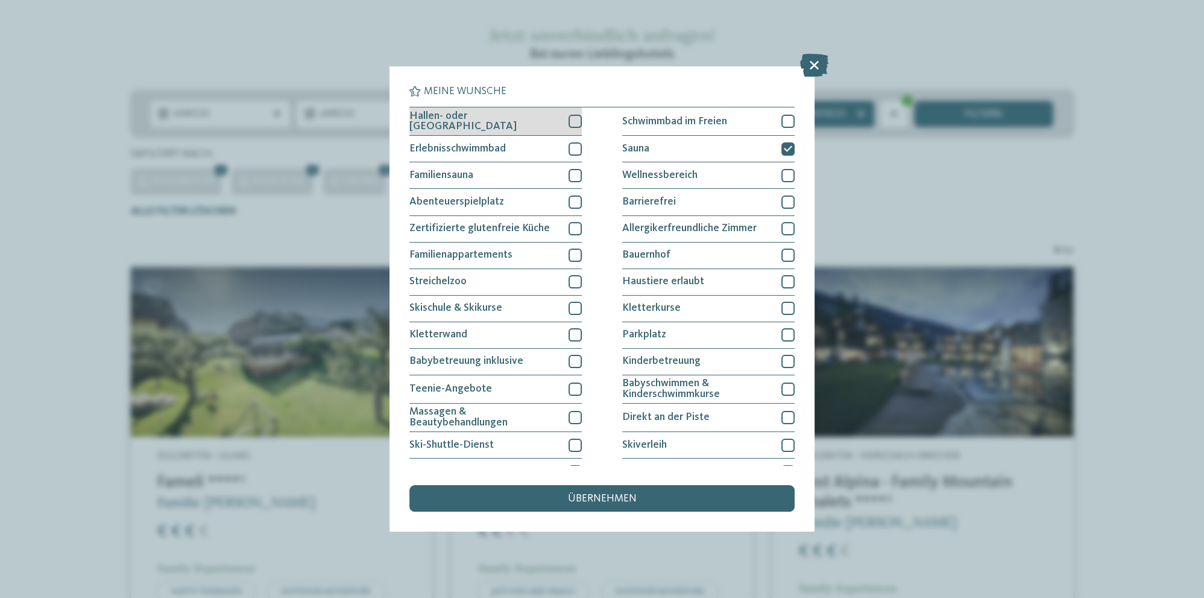
click at [573, 120] on div at bounding box center [575, 121] width 13 height 13
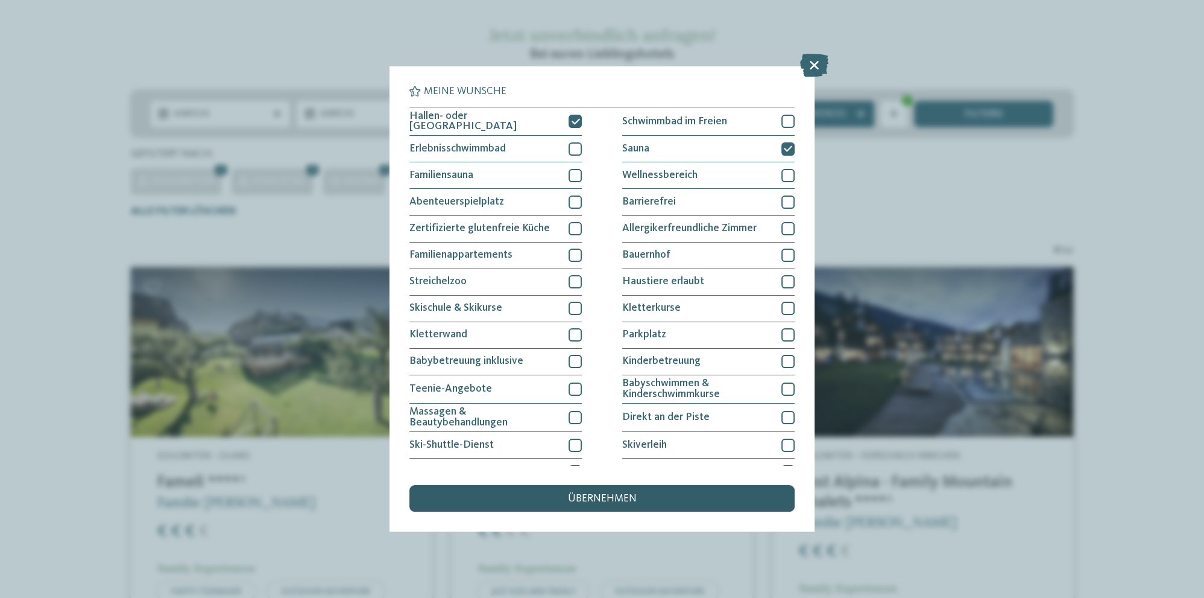
click at [620, 503] on span "übernehmen" at bounding box center [602, 498] width 69 height 11
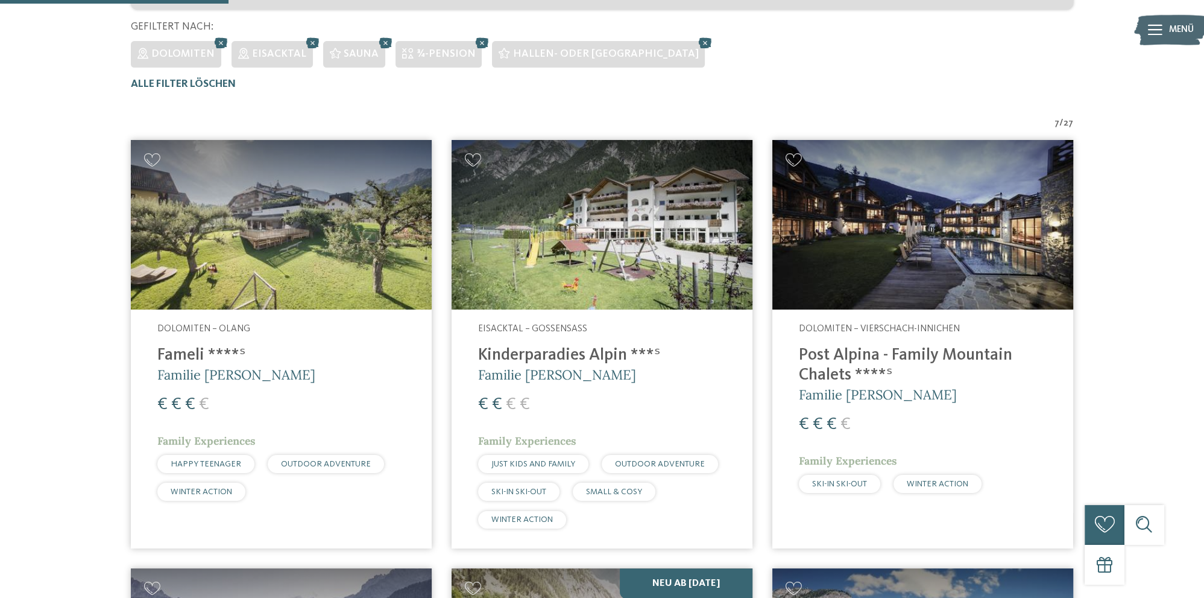
scroll to position [314, 0]
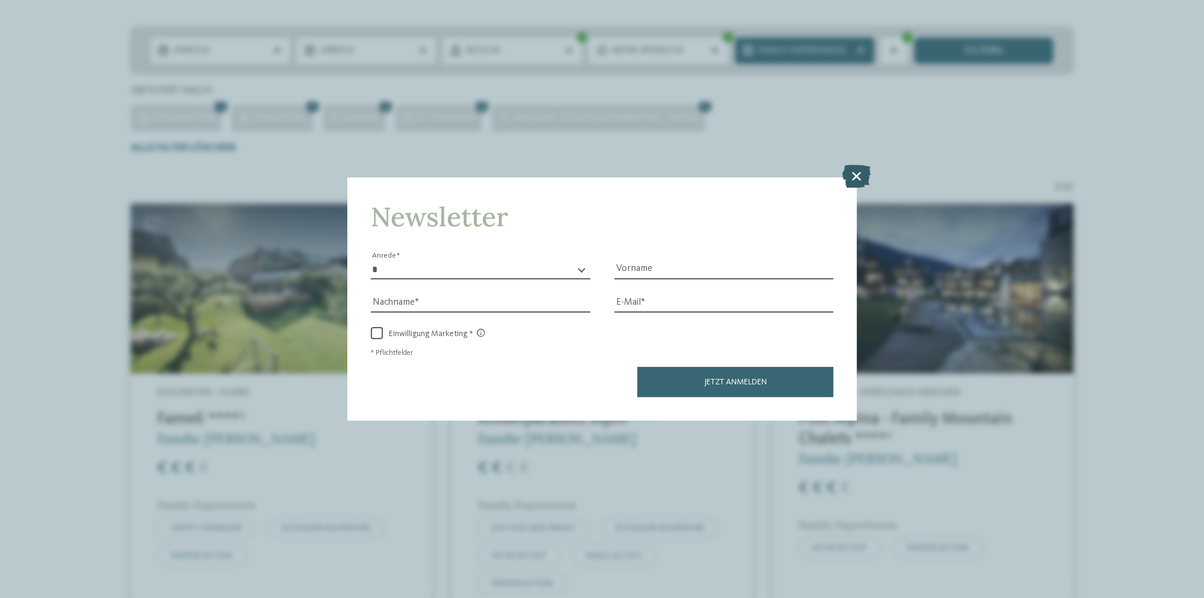
click at [857, 175] on icon at bounding box center [856, 176] width 28 height 23
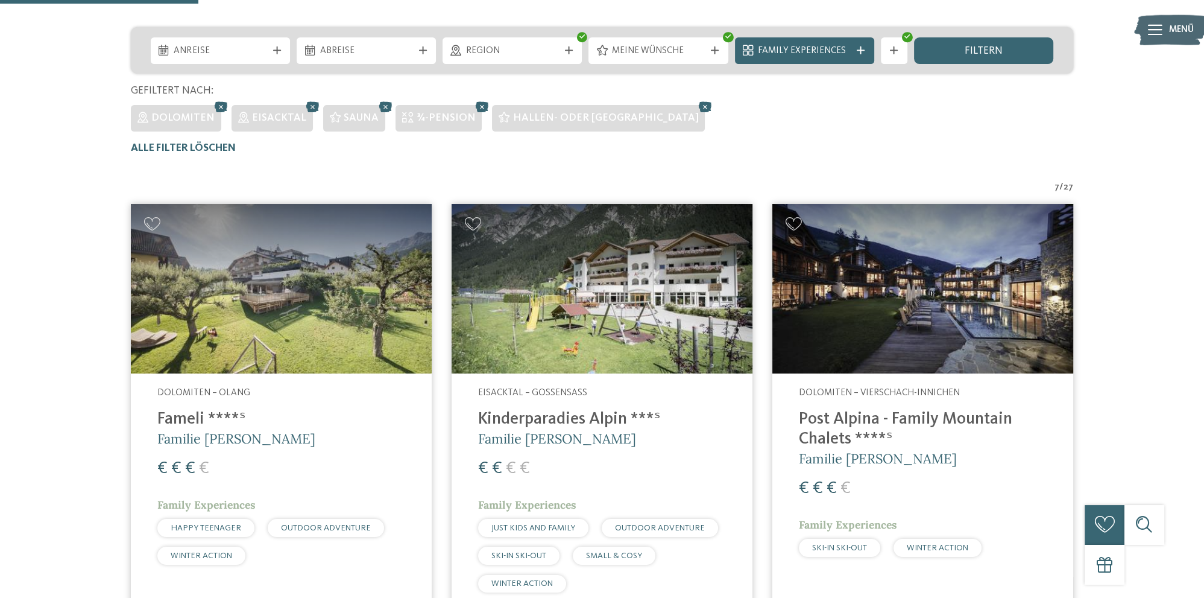
click at [783, 54] on span "Family Experiences" at bounding box center [804, 51] width 93 height 13
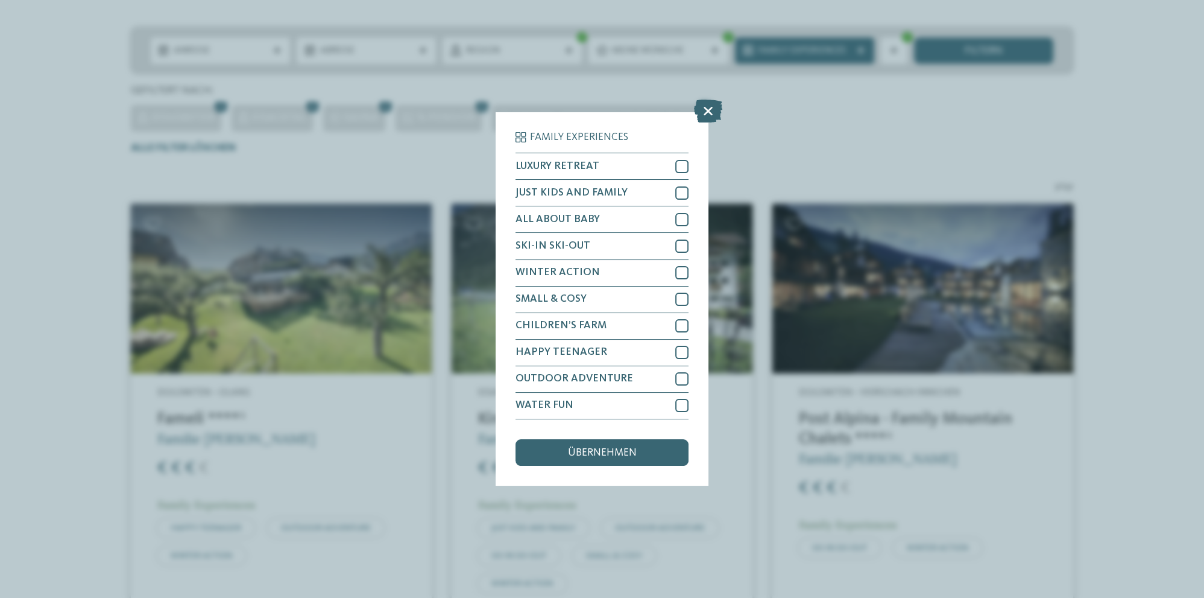
click at [806, 54] on div "Family Experiences LUXURY RETREAT JUST KIDS AND FAMILY" at bounding box center [602, 299] width 1204 height 598
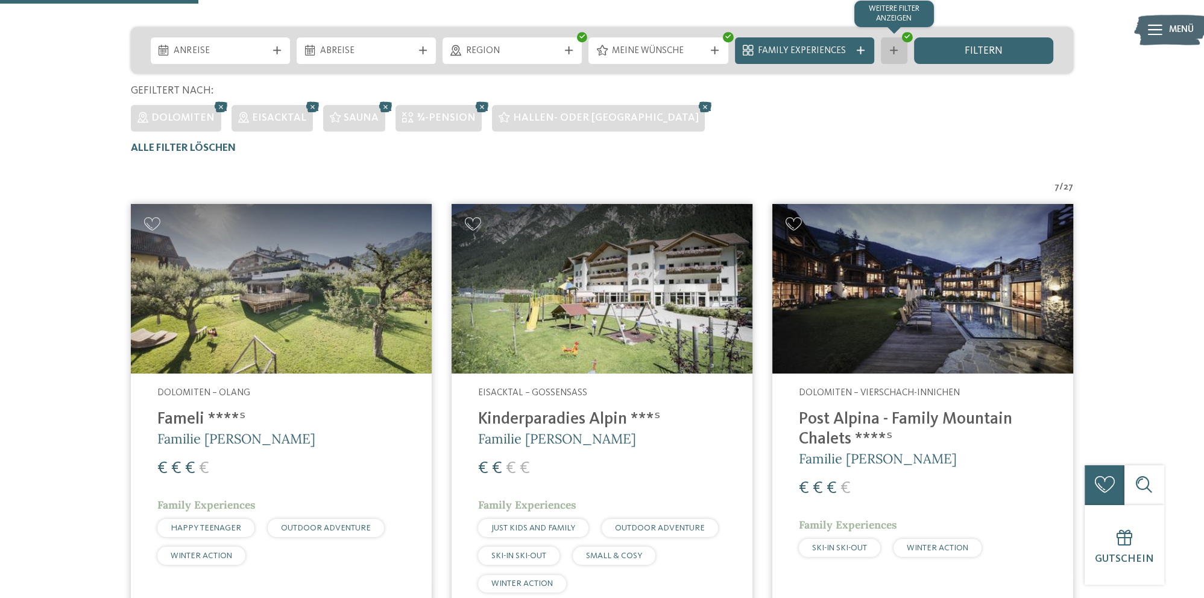
click at [893, 53] on icon at bounding box center [894, 50] width 8 height 8
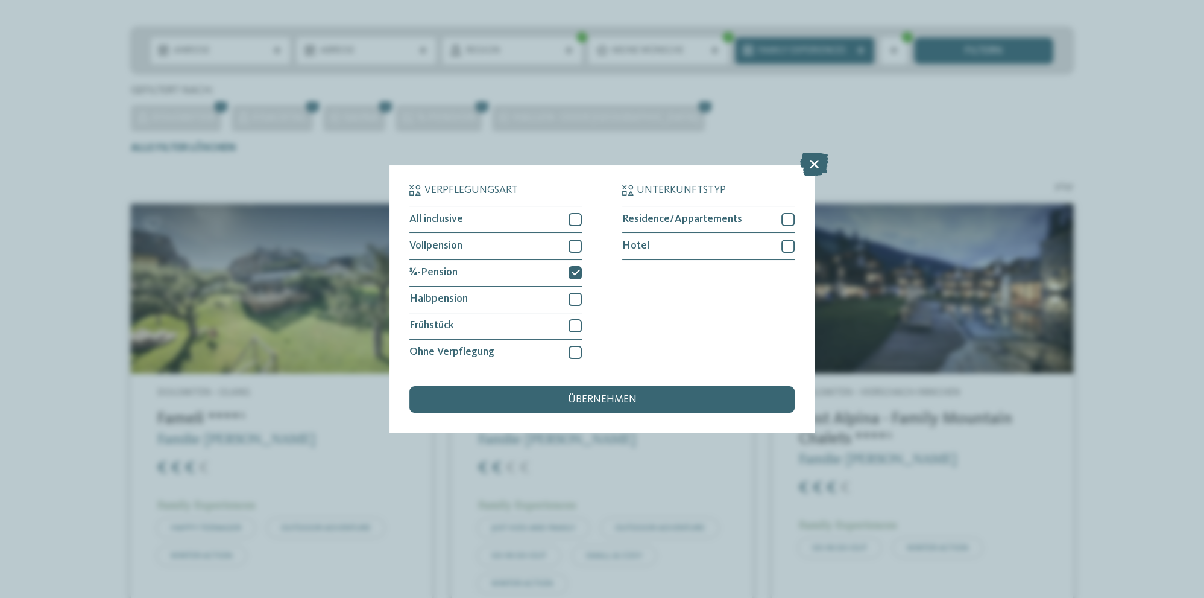
click at [790, 121] on div "Verpflegungsart All inclusive Vollpension Hotel" at bounding box center [602, 299] width 1204 height 598
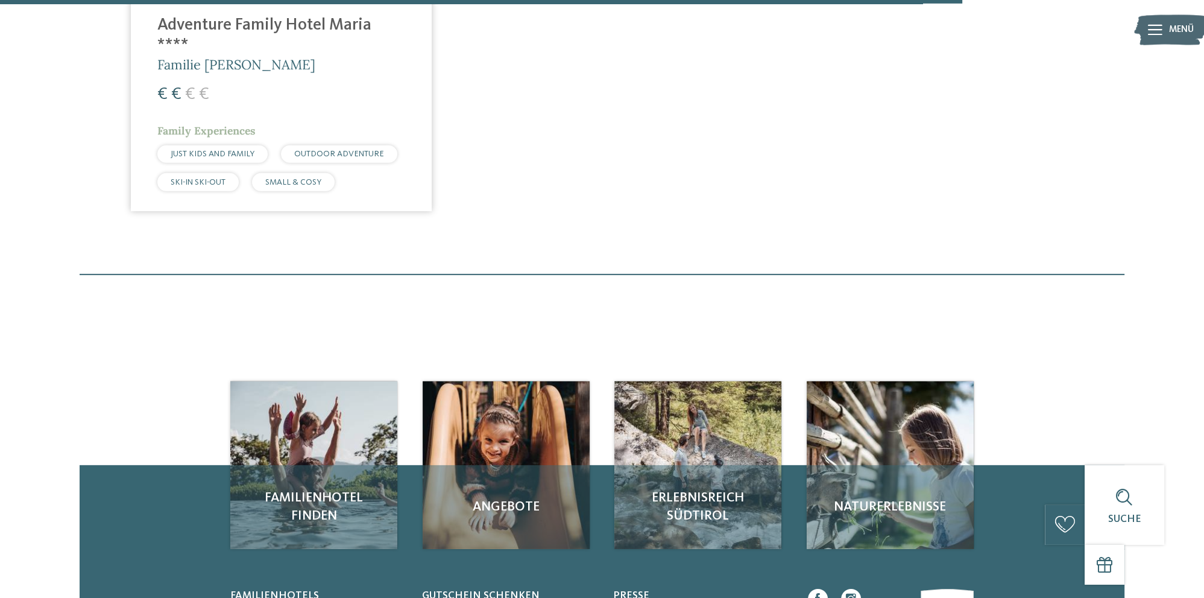
scroll to position [1588, 0]
